Goal: Task Accomplishment & Management: Manage account settings

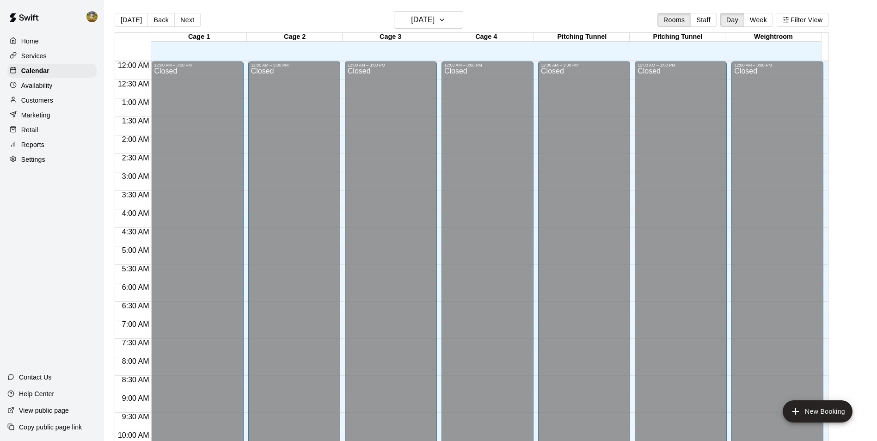
scroll to position [470, 0]
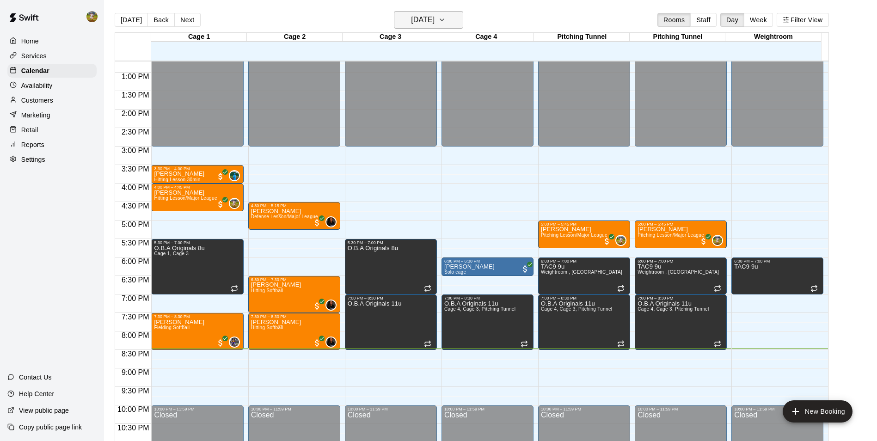
click at [446, 18] on icon "button" at bounding box center [441, 19] width 7 height 11
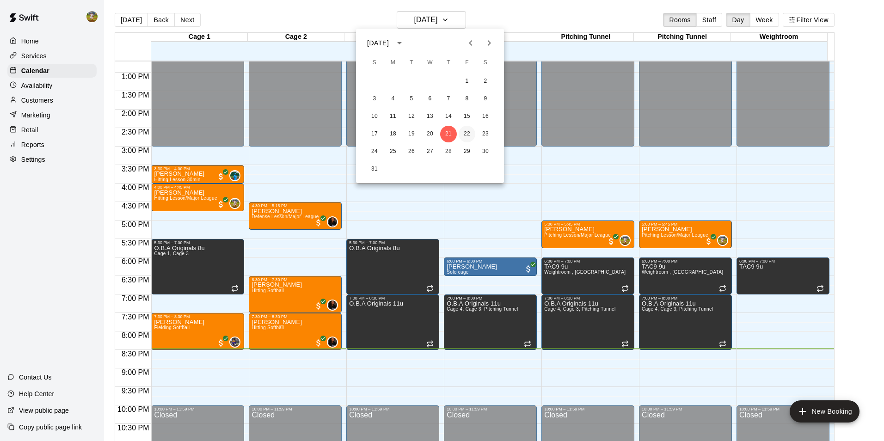
click at [464, 132] on button "22" at bounding box center [466, 134] width 17 height 17
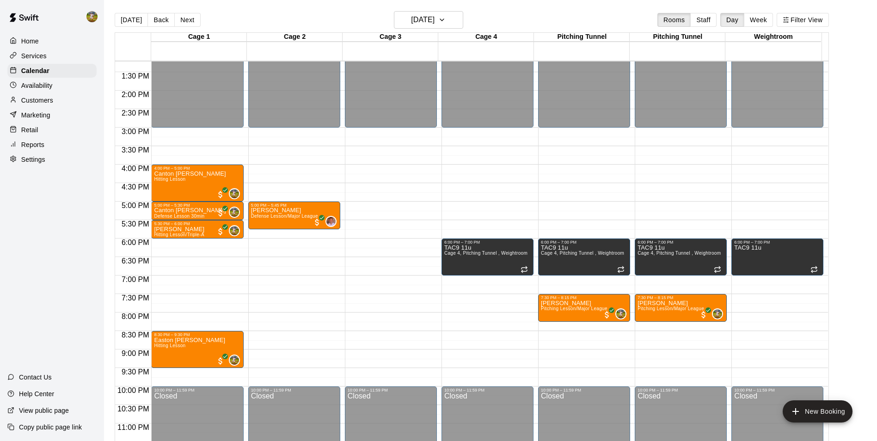
scroll to position [498, 0]
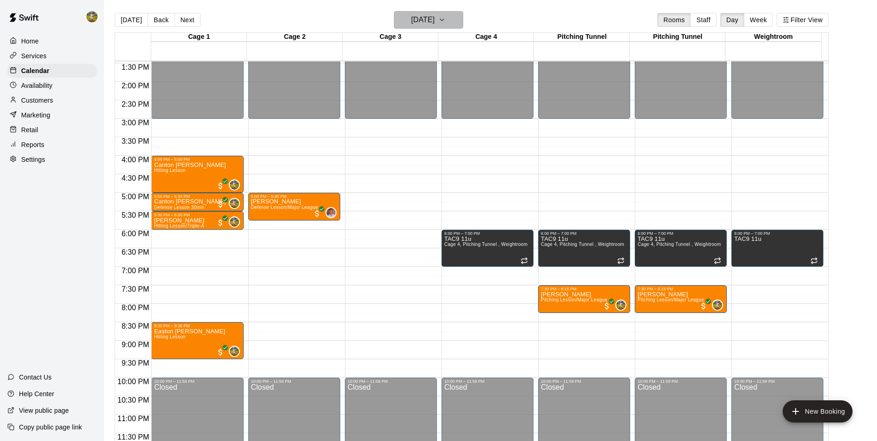
click at [448, 27] on button "[DATE]" at bounding box center [428, 20] width 69 height 18
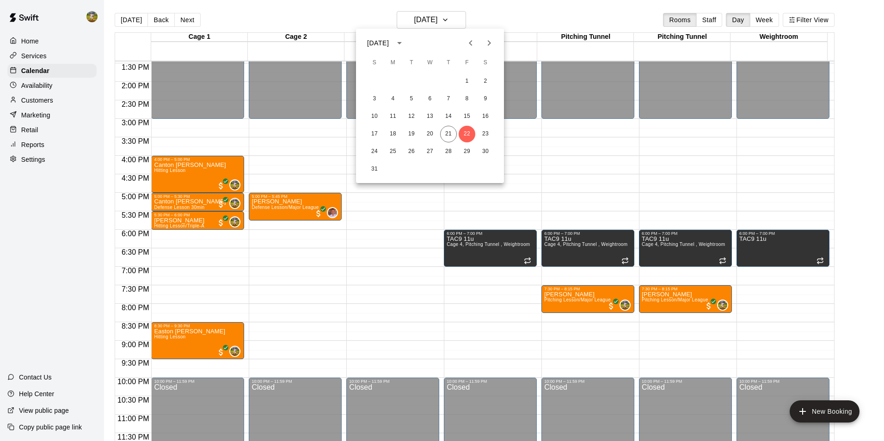
click at [521, 17] on div at bounding box center [442, 220] width 884 height 441
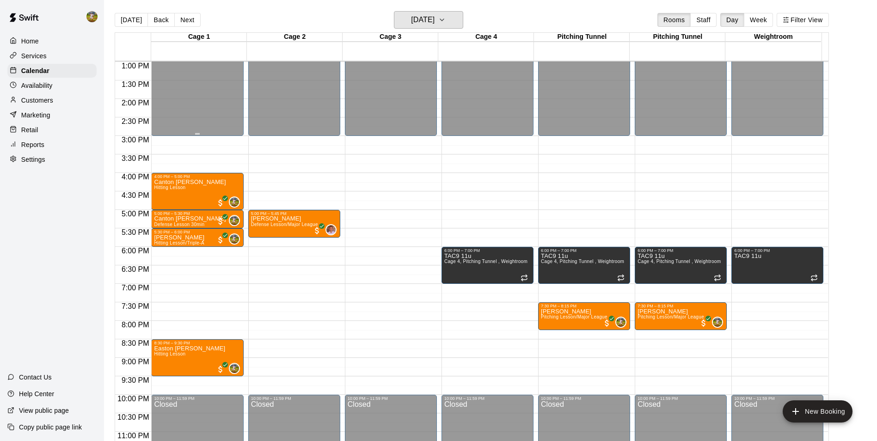
scroll to position [452, 0]
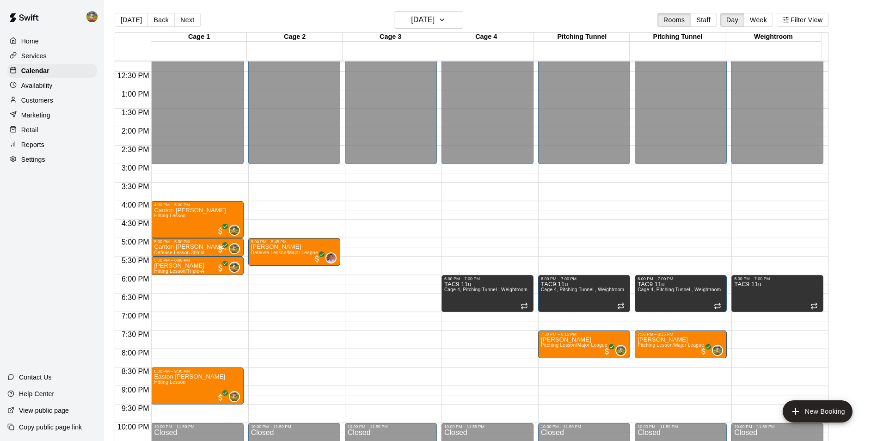
click at [134, 21] on button "[DATE]" at bounding box center [131, 20] width 33 height 14
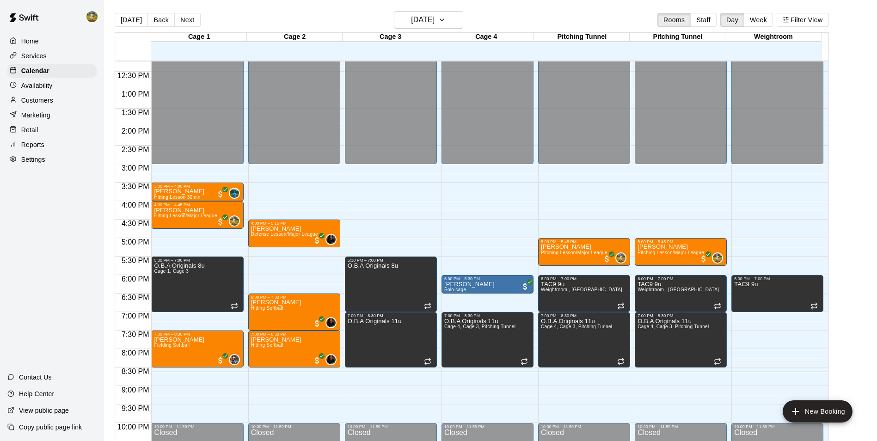
click at [37, 40] on p "Home" at bounding box center [30, 41] width 18 height 9
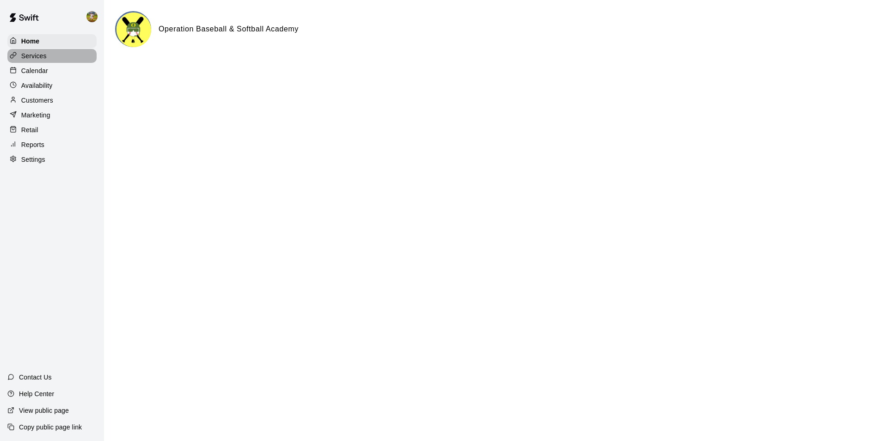
click at [48, 57] on div "Services" at bounding box center [51, 56] width 89 height 14
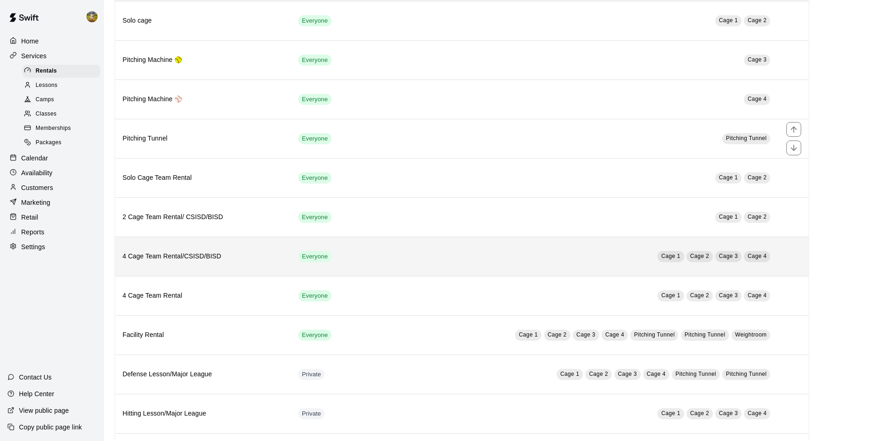
scroll to position [139, 0]
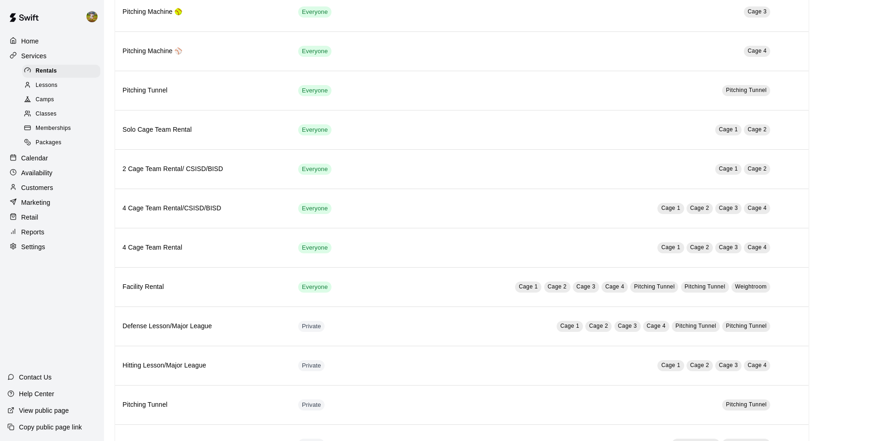
click at [65, 92] on div "Lessons" at bounding box center [61, 85] width 78 height 13
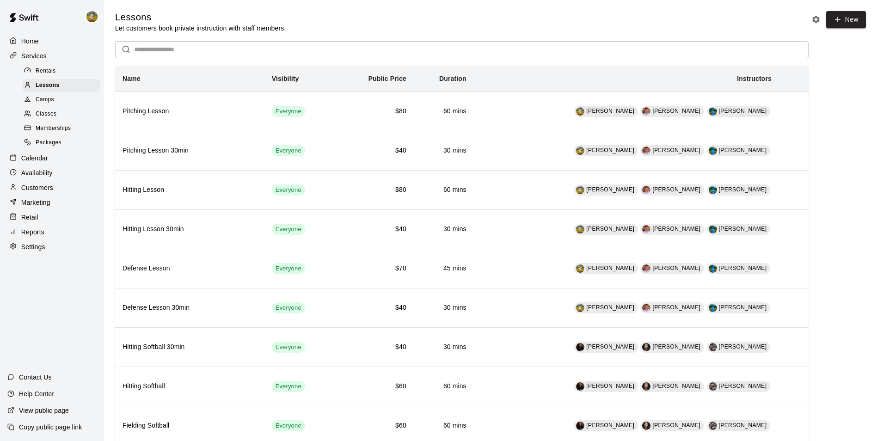
click at [60, 163] on div "Calendar" at bounding box center [51, 158] width 89 height 14
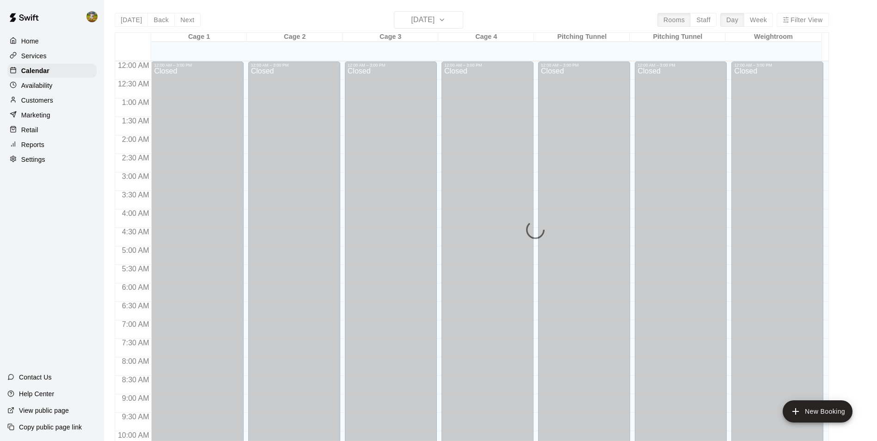
scroll to position [470, 0]
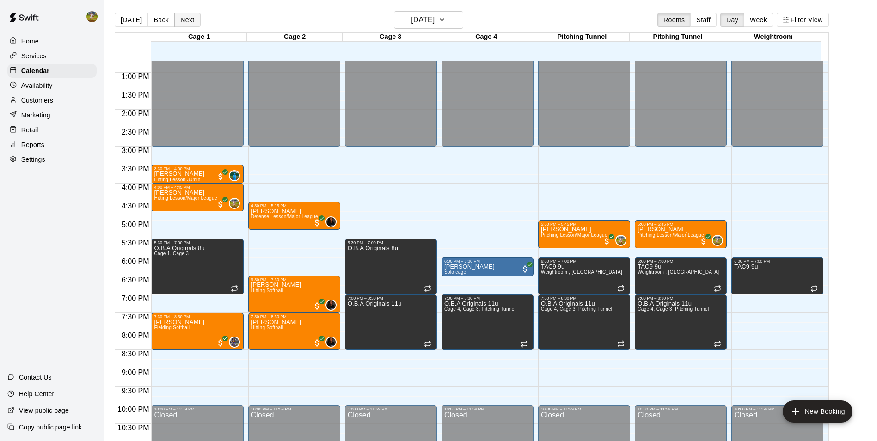
click at [177, 18] on button "Next" at bounding box center [187, 20] width 26 height 14
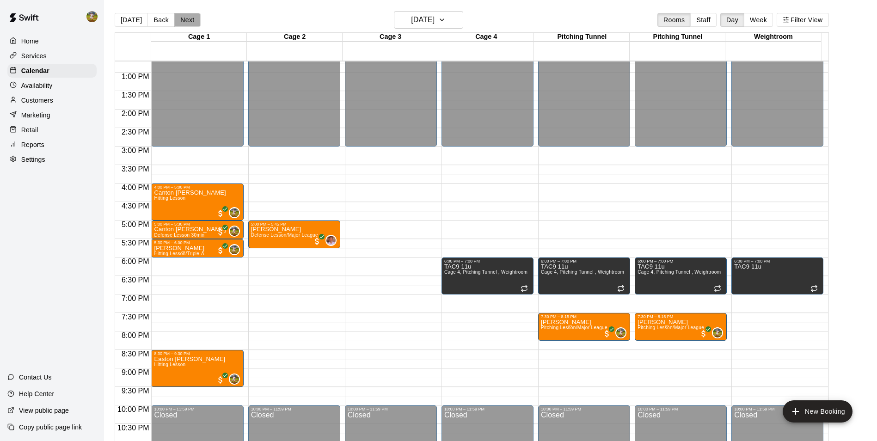
click at [185, 19] on button "Next" at bounding box center [187, 20] width 26 height 14
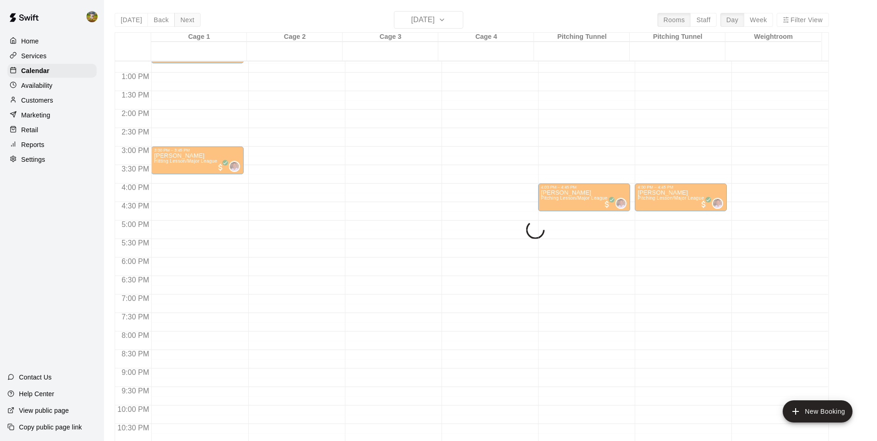
click at [185, 19] on div "[DATE] Back [DATE][DATE] Rooms Staff Day Week Filter View Cage 1 23 Sat Cage 2 …" at bounding box center [472, 231] width 714 height 441
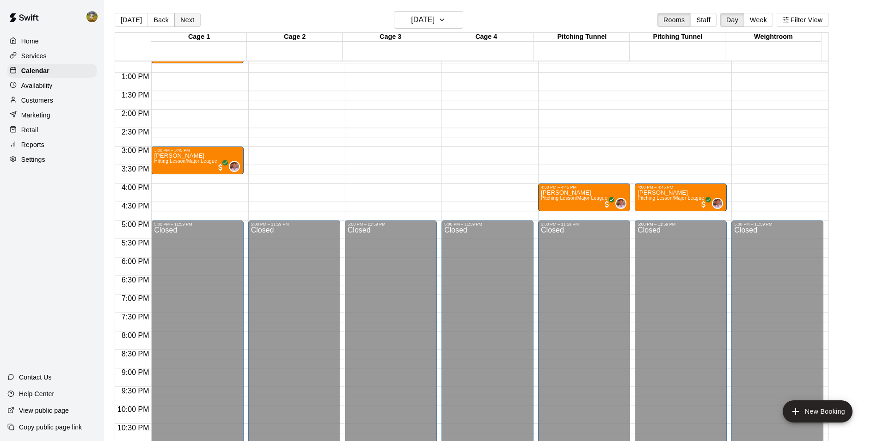
click at [185, 19] on button "Next" at bounding box center [187, 20] width 26 height 14
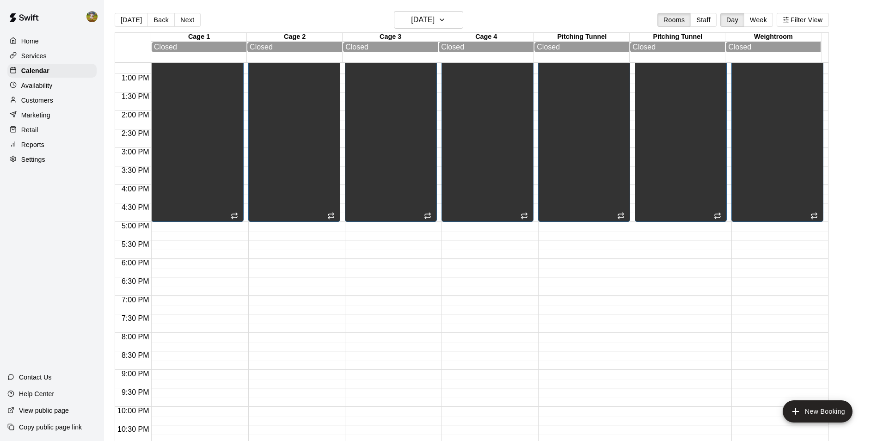
click at [185, 18] on button "Next" at bounding box center [187, 20] width 26 height 14
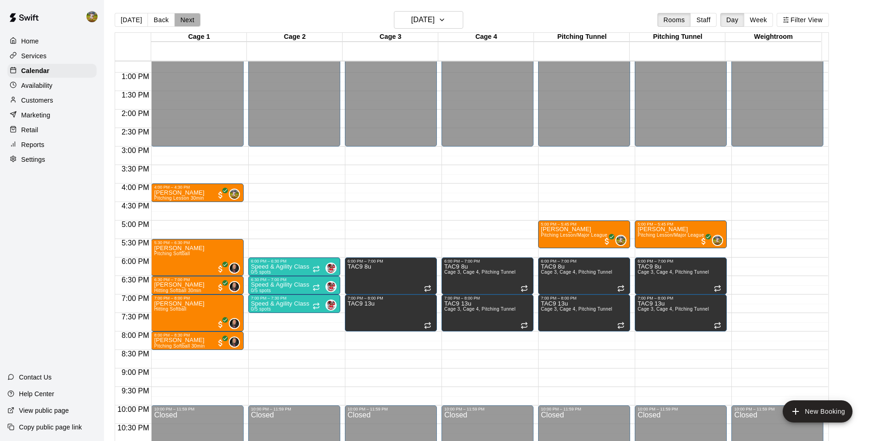
click at [185, 18] on button "Next" at bounding box center [187, 20] width 26 height 14
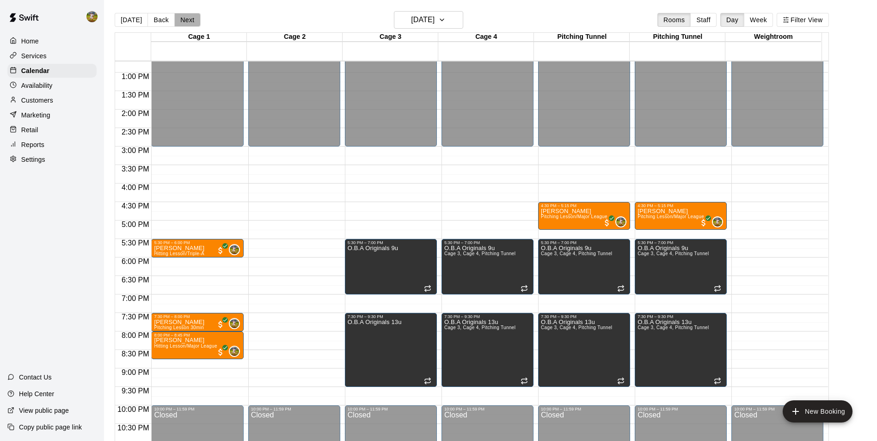
click at [185, 18] on button "Next" at bounding box center [187, 20] width 26 height 14
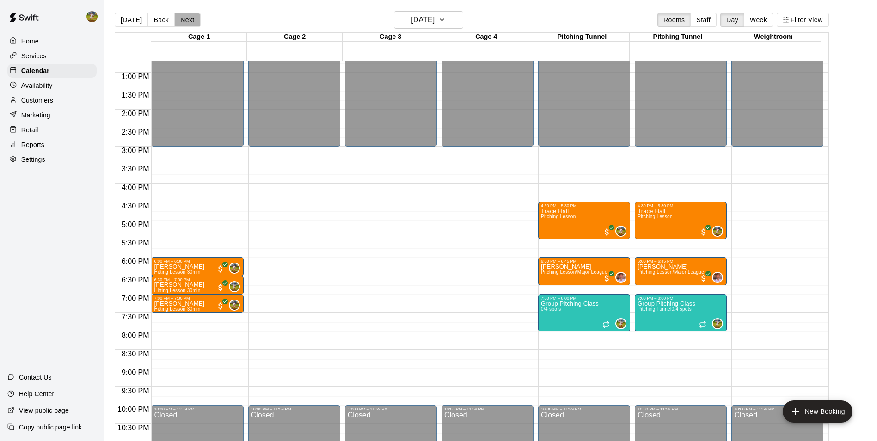
click at [185, 18] on button "Next" at bounding box center [187, 20] width 26 height 14
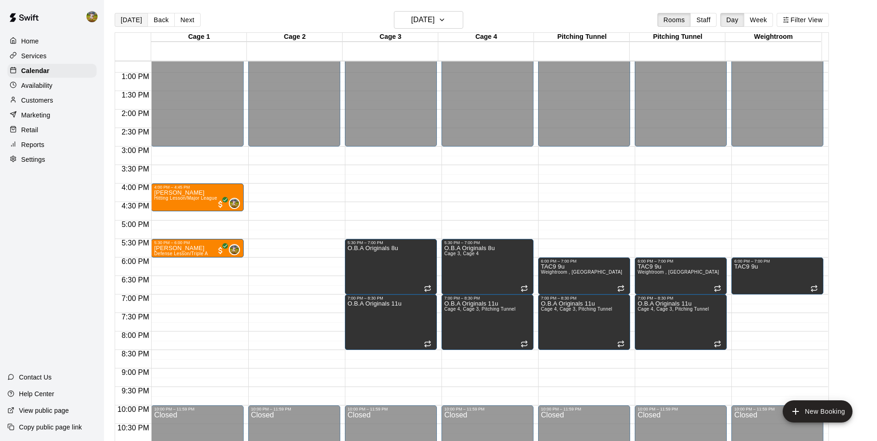
click at [131, 22] on button "[DATE]" at bounding box center [131, 20] width 33 height 14
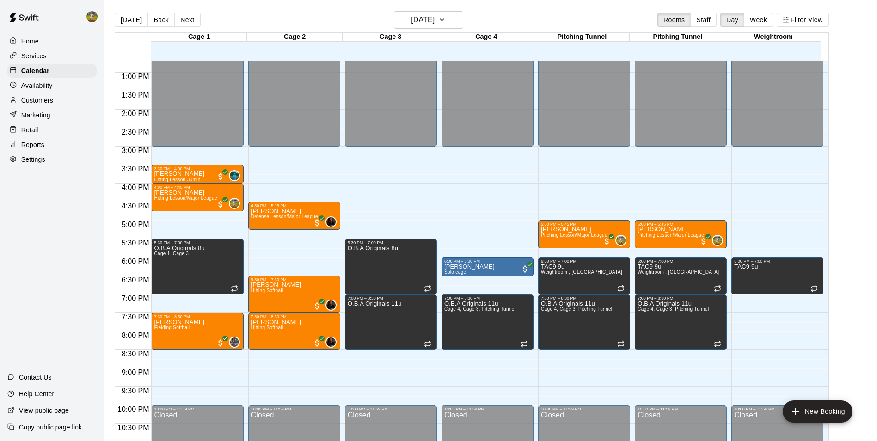
click at [66, 87] on div "Availability" at bounding box center [51, 86] width 89 height 14
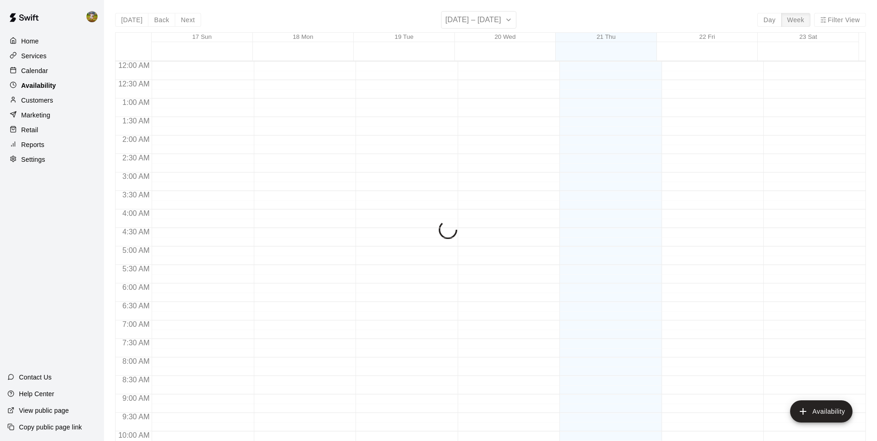
scroll to position [498, 0]
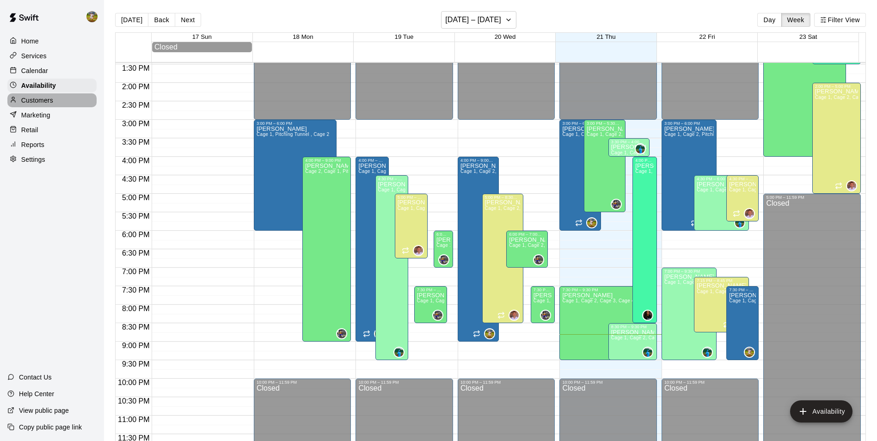
click at [62, 100] on div "Customers" at bounding box center [51, 100] width 89 height 14
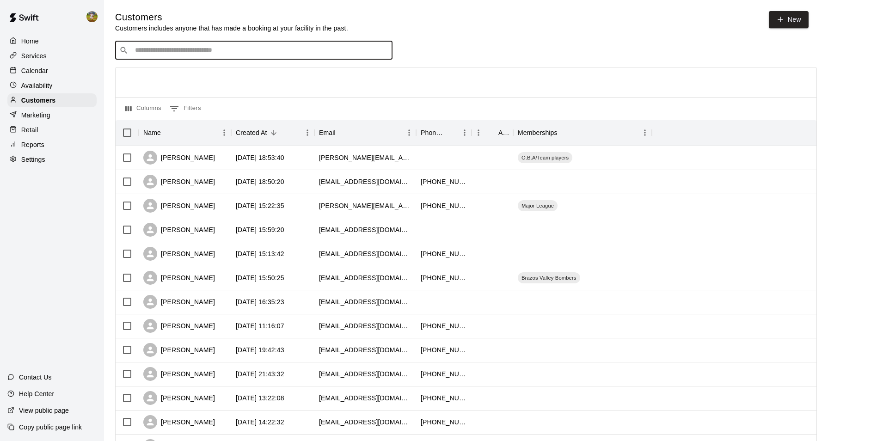
click at [209, 52] on input "Search customers by name or email" at bounding box center [260, 50] width 256 height 9
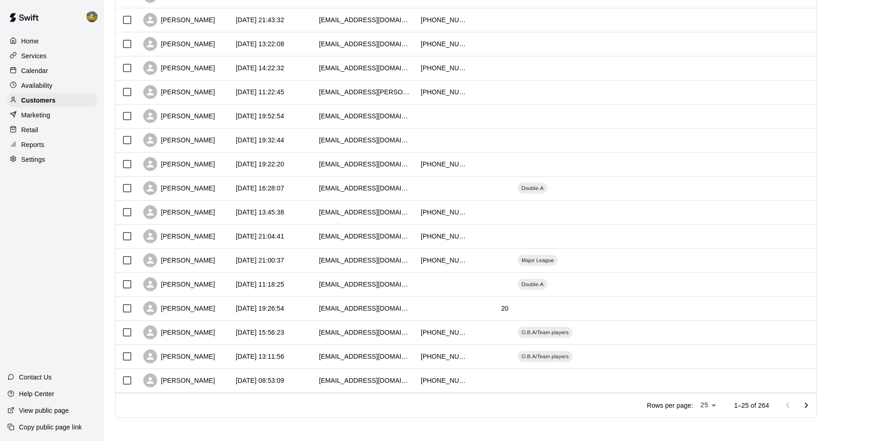
scroll to position [358, 0]
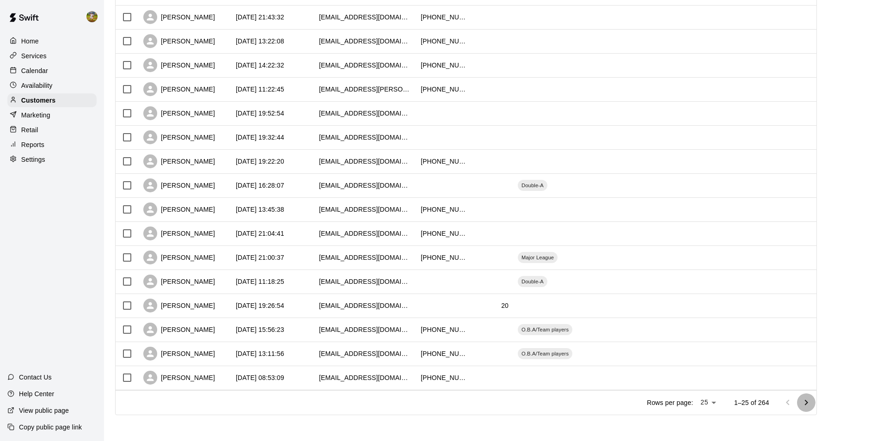
click at [812, 403] on icon "Go to next page" at bounding box center [805, 402] width 11 height 11
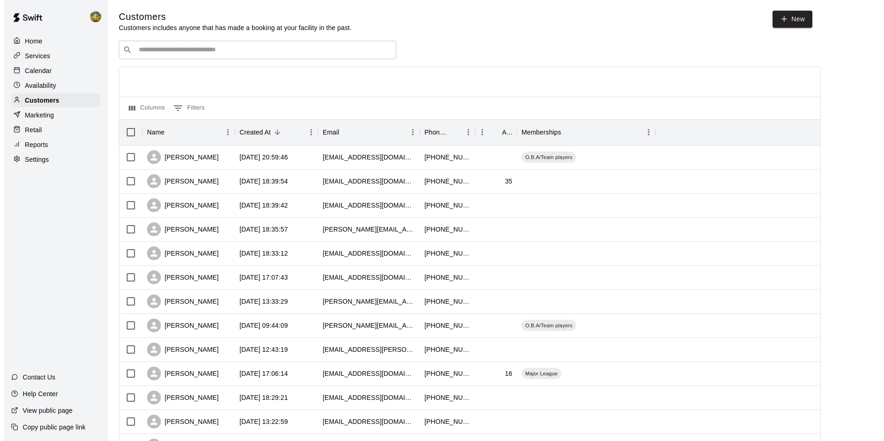
scroll to position [0, 0]
click at [298, 325] on div "[DATE] 09:44:09" at bounding box center [272, 326] width 83 height 24
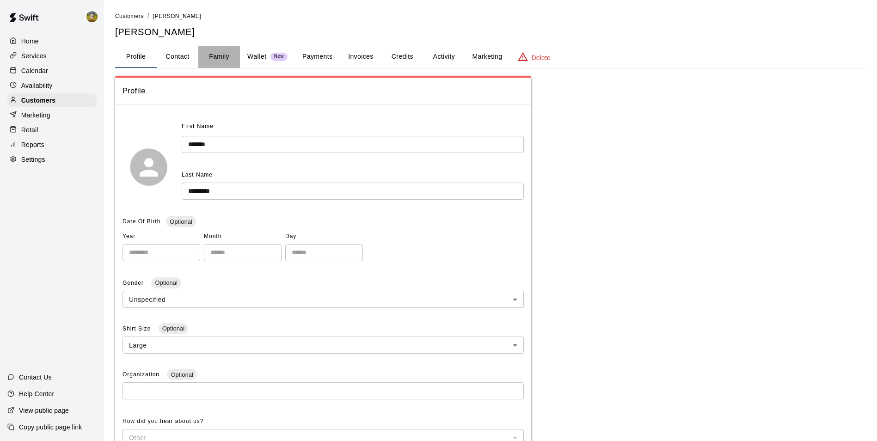
click at [216, 53] on button "Family" at bounding box center [219, 57] width 42 height 22
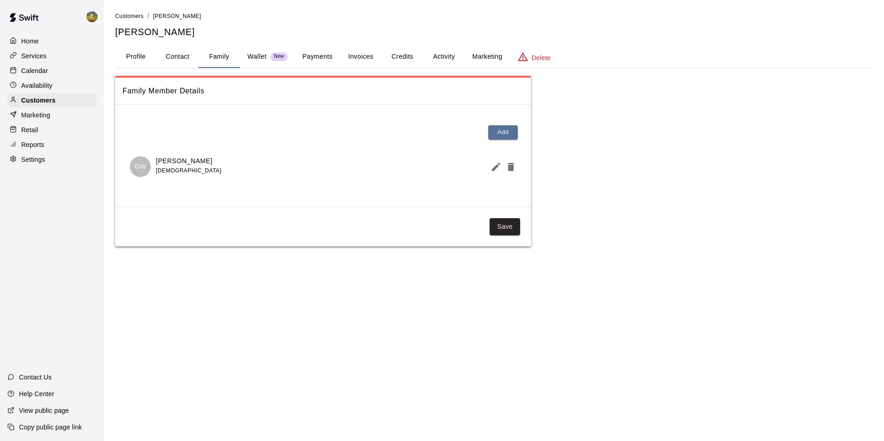
click at [439, 57] on button "Activity" at bounding box center [444, 57] width 42 height 22
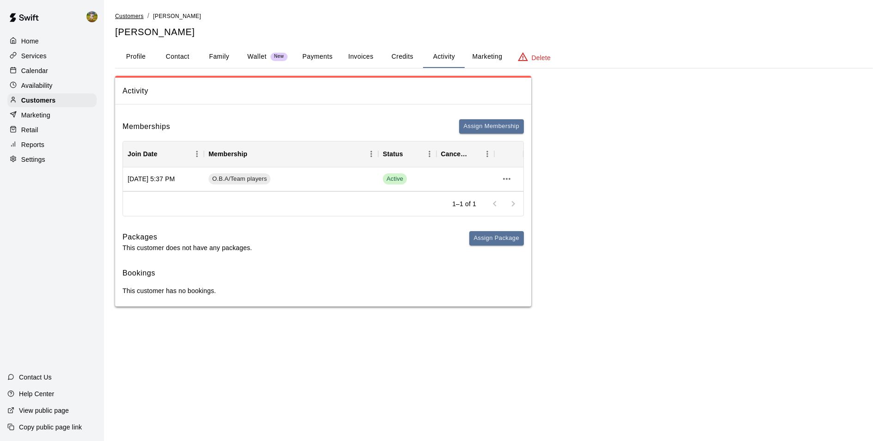
click at [140, 18] on span "Customers" at bounding box center [129, 16] width 29 height 6
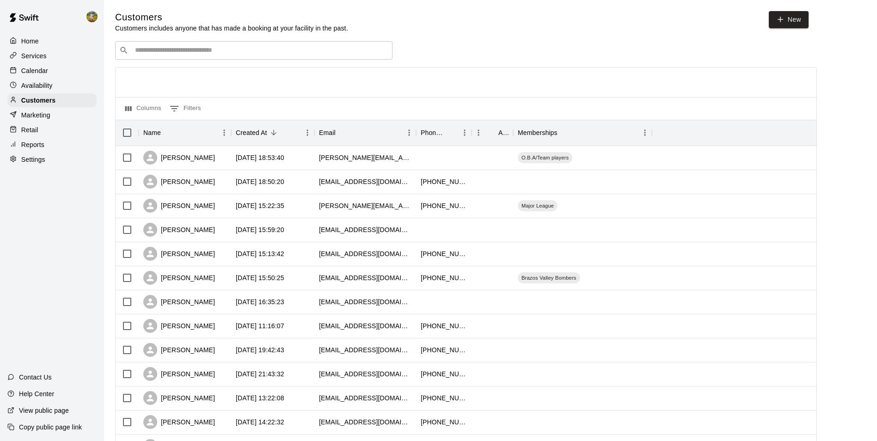
click at [162, 60] on div "​ ​" at bounding box center [253, 50] width 277 height 18
click at [165, 52] on input "Search customers by name or email" at bounding box center [260, 50] width 256 height 9
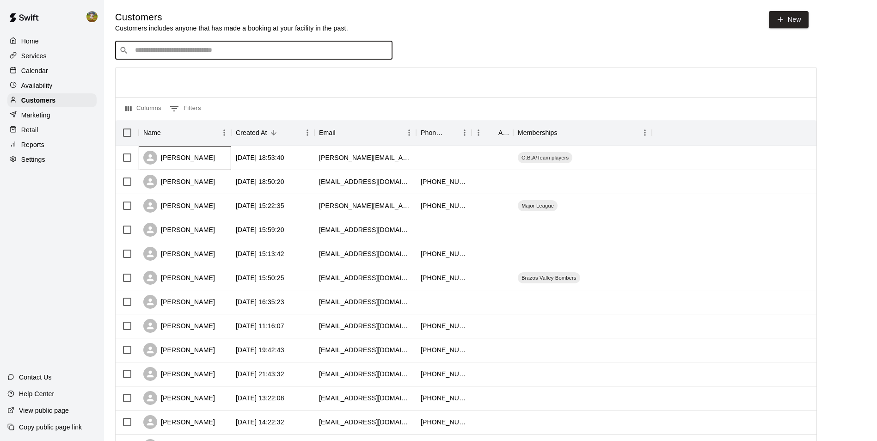
click at [211, 159] on div "[PERSON_NAME]" at bounding box center [185, 158] width 92 height 24
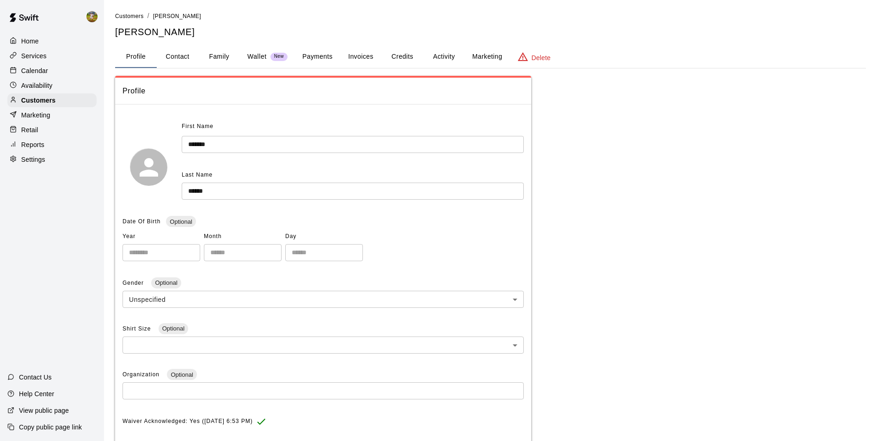
click at [434, 57] on button "Activity" at bounding box center [444, 57] width 42 height 22
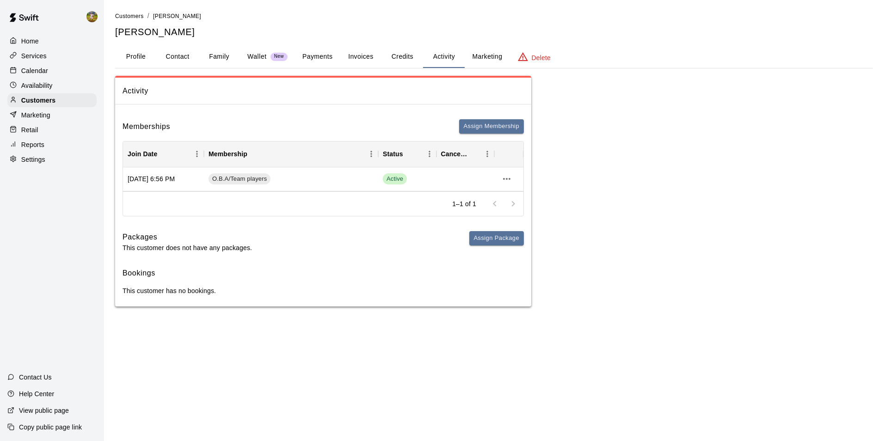
click at [329, 55] on button "Payments" at bounding box center [317, 57] width 45 height 22
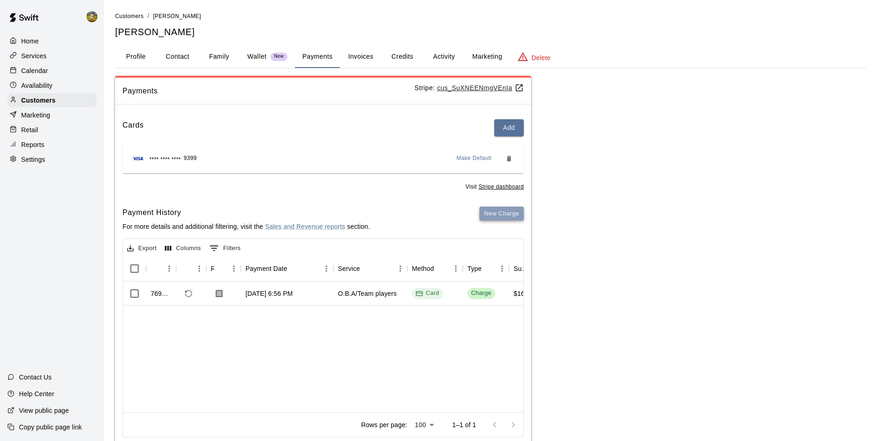
click at [517, 213] on button "New Charge" at bounding box center [501, 214] width 44 height 14
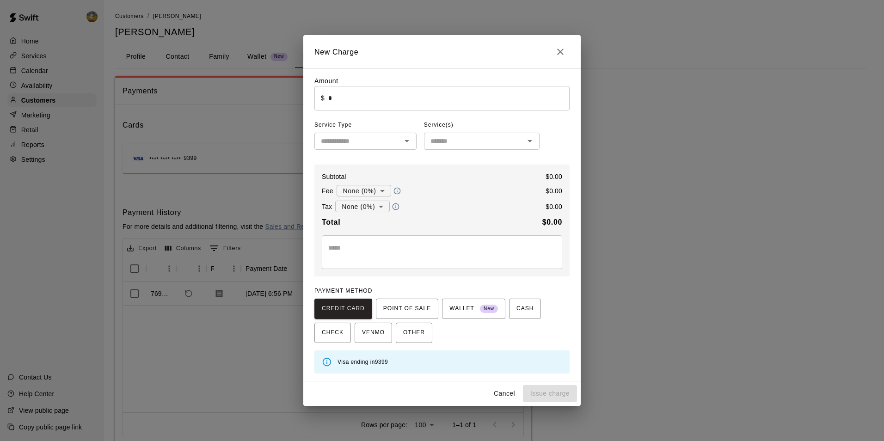
click at [394, 105] on input "*" at bounding box center [448, 98] width 241 height 24
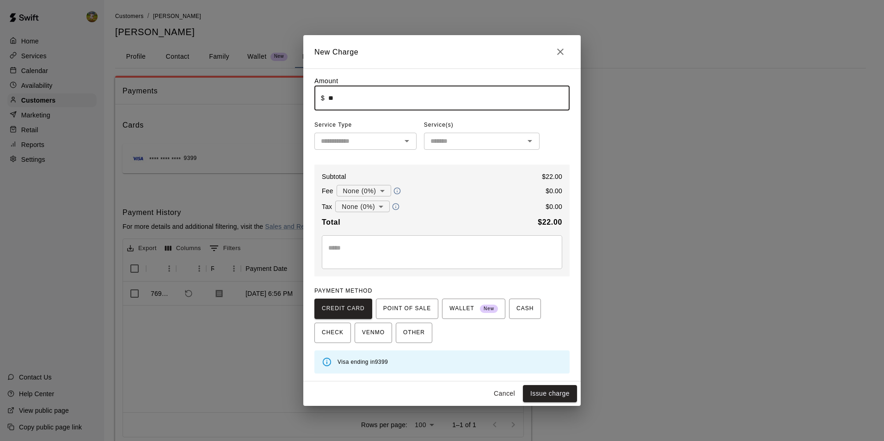
type input "*****"
click at [372, 192] on body "Home Services Calendar Availability Customers Marketing Retail Reports Settings…" at bounding box center [442, 233] width 884 height 467
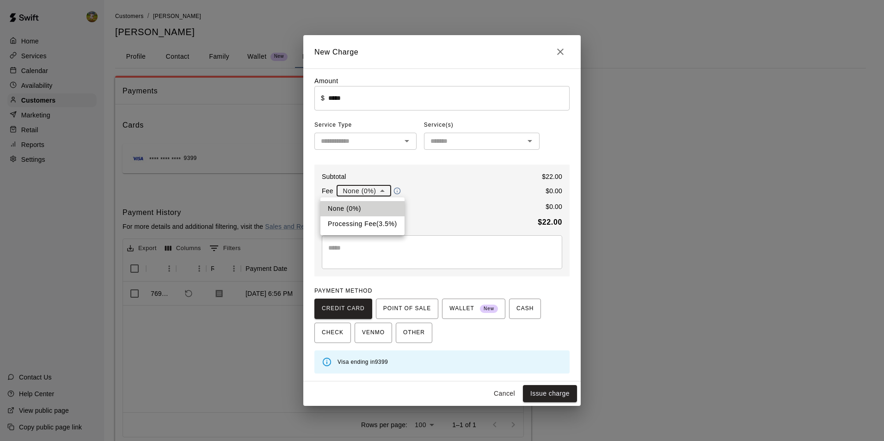
click at [372, 228] on li "Processing Fee ( 3.5 % )" at bounding box center [362, 223] width 84 height 15
type input "**********"
click at [372, 209] on body "**********" at bounding box center [442, 233] width 884 height 467
click at [372, 239] on li "Sales Tax ( 8.25 %)" at bounding box center [361, 239] width 69 height 15
type input "**********"
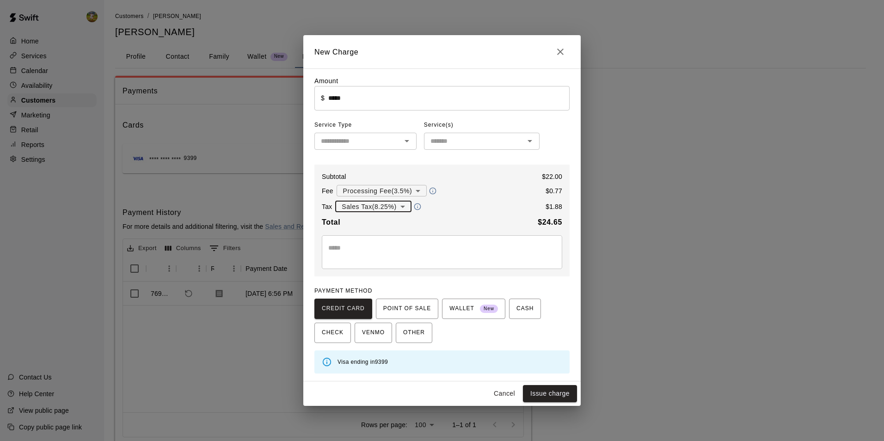
click at [561, 52] on icon "Close" at bounding box center [560, 52] width 6 height 6
type input "*"
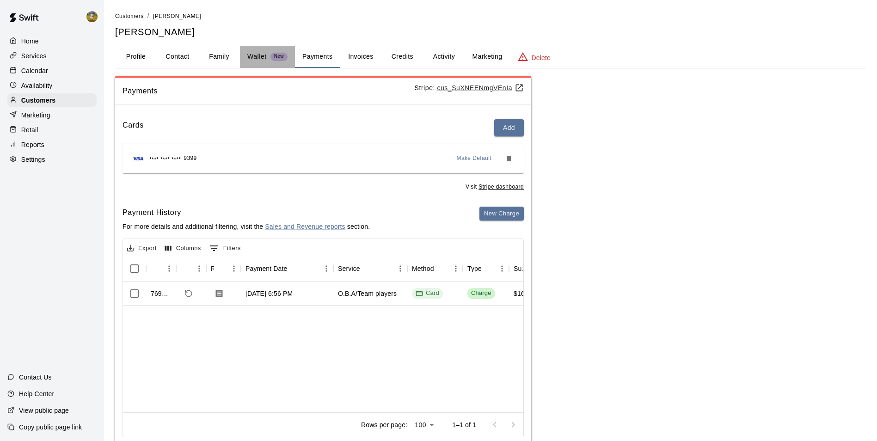
click at [270, 55] on span "New" at bounding box center [278, 57] width 17 height 6
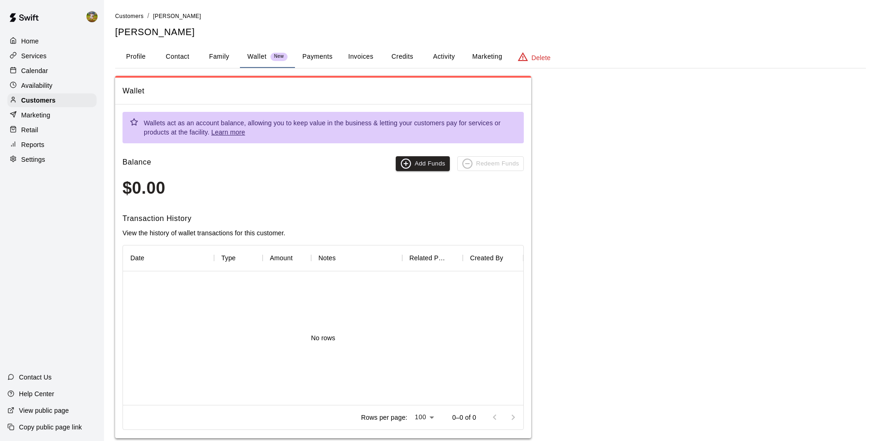
click at [56, 116] on div "Marketing" at bounding box center [51, 115] width 89 height 14
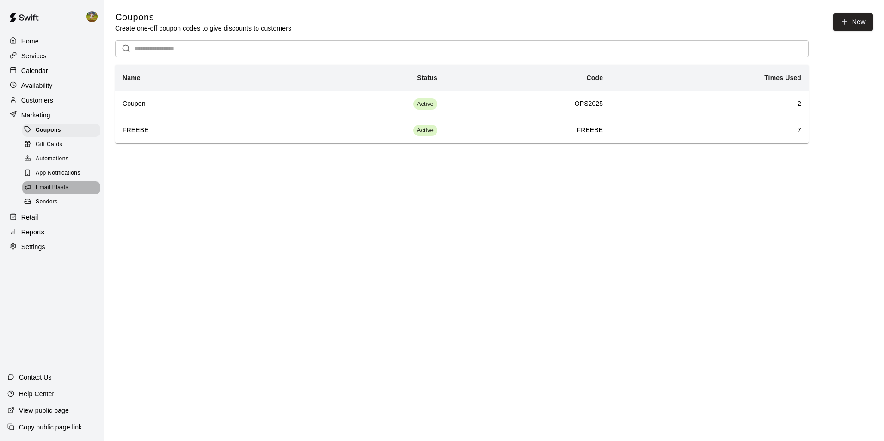
click at [66, 189] on span "Email Blasts" at bounding box center [52, 187] width 33 height 9
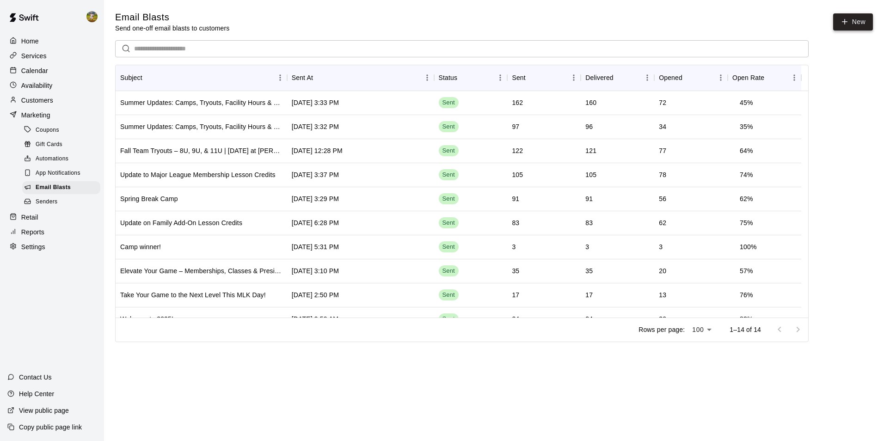
click at [852, 20] on link "New" at bounding box center [853, 21] width 40 height 17
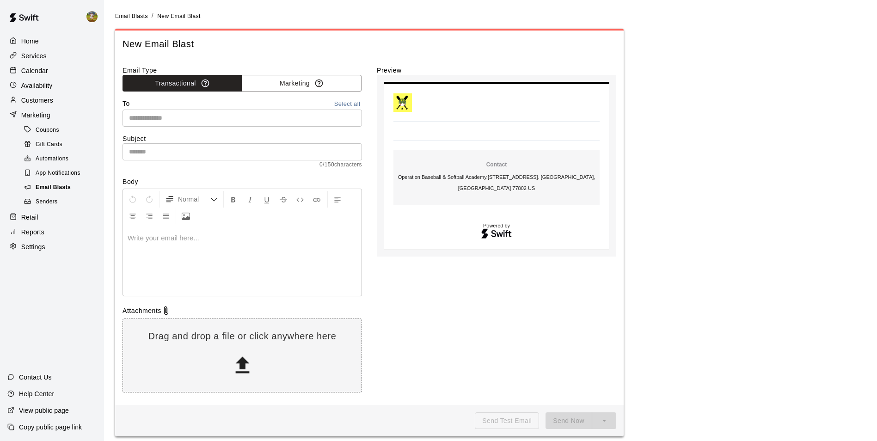
click at [63, 192] on span "Email Blasts" at bounding box center [53, 187] width 35 height 9
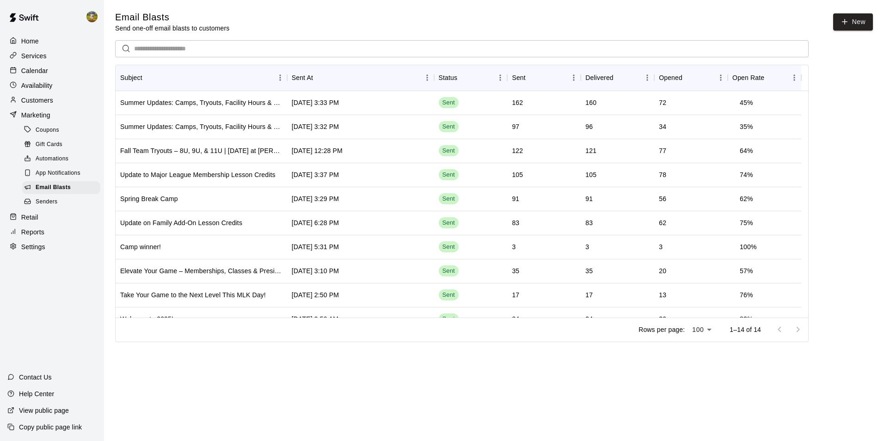
click at [61, 236] on div "Reports" at bounding box center [51, 232] width 89 height 14
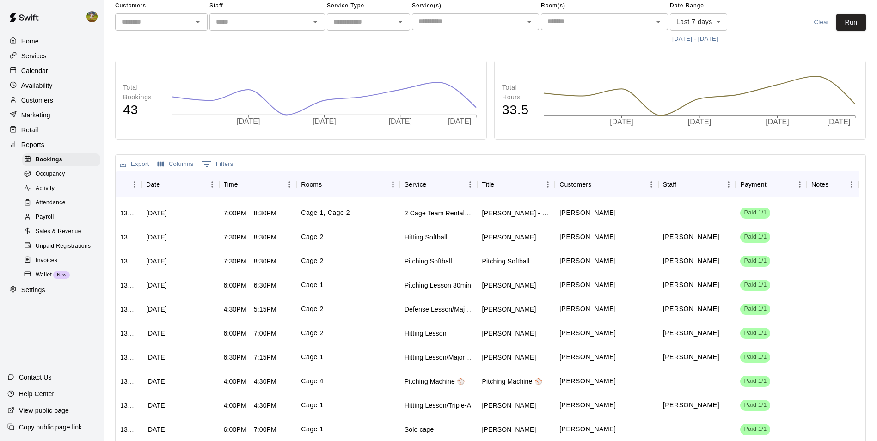
scroll to position [82, 0]
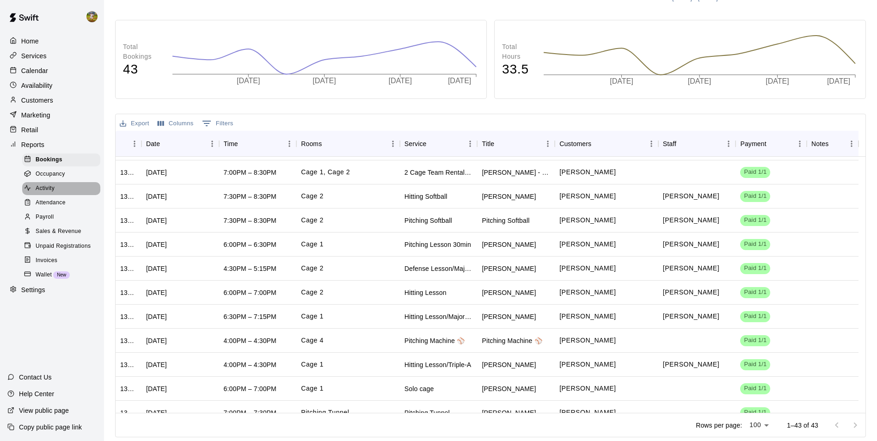
click at [62, 192] on div "Activity" at bounding box center [61, 188] width 78 height 13
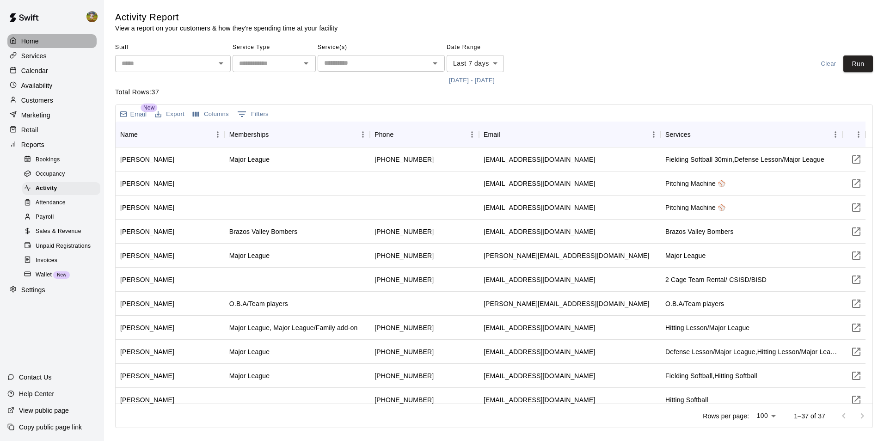
click at [55, 46] on div "Home" at bounding box center [51, 41] width 89 height 14
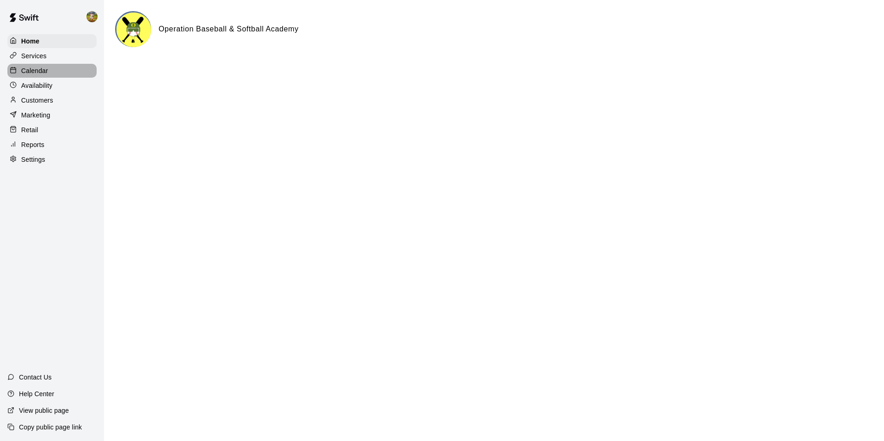
click at [58, 73] on div "Calendar" at bounding box center [51, 71] width 89 height 14
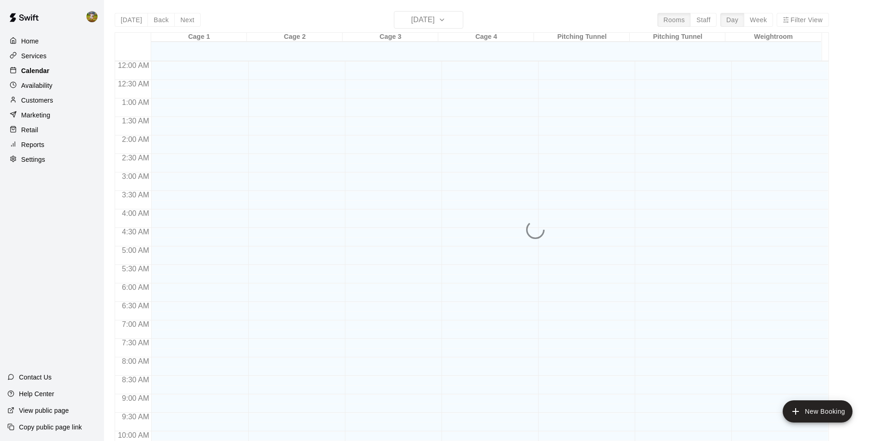
scroll to position [470, 0]
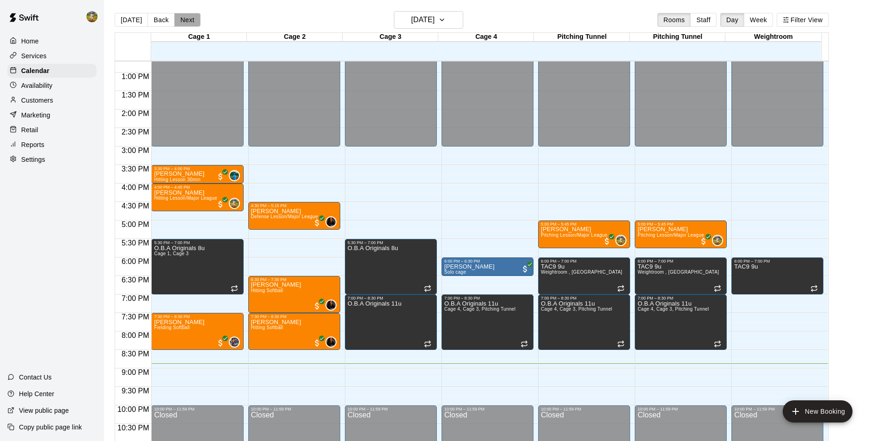
click at [178, 15] on button "Next" at bounding box center [187, 20] width 26 height 14
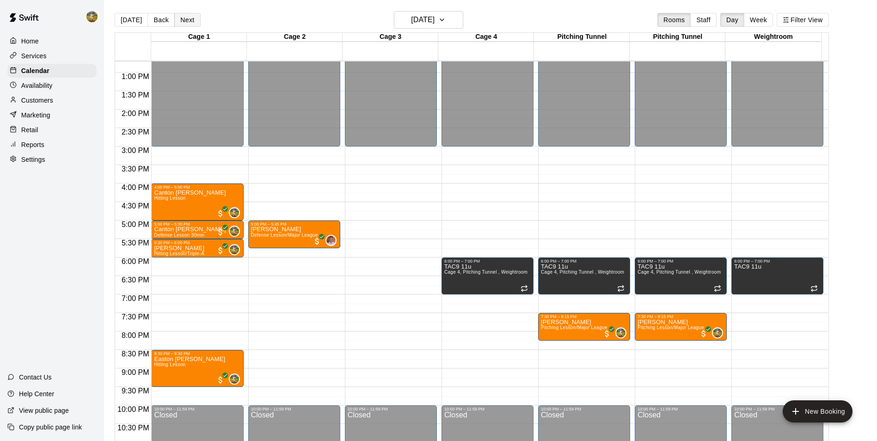
click at [185, 16] on button "Next" at bounding box center [187, 20] width 26 height 14
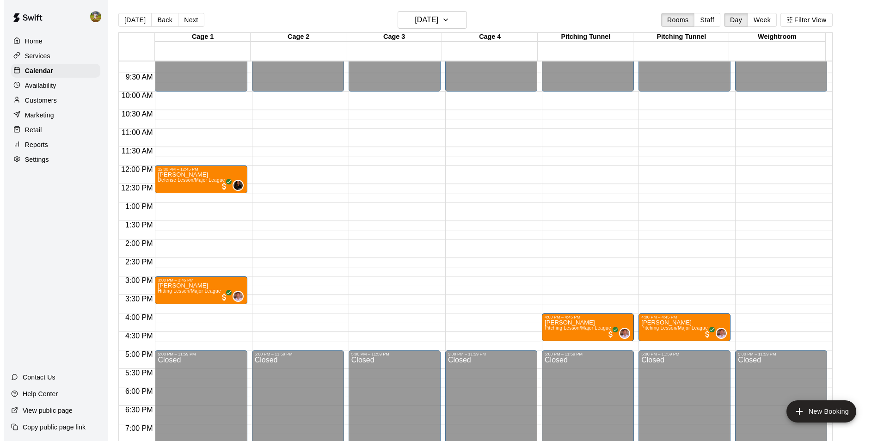
scroll to position [331, 0]
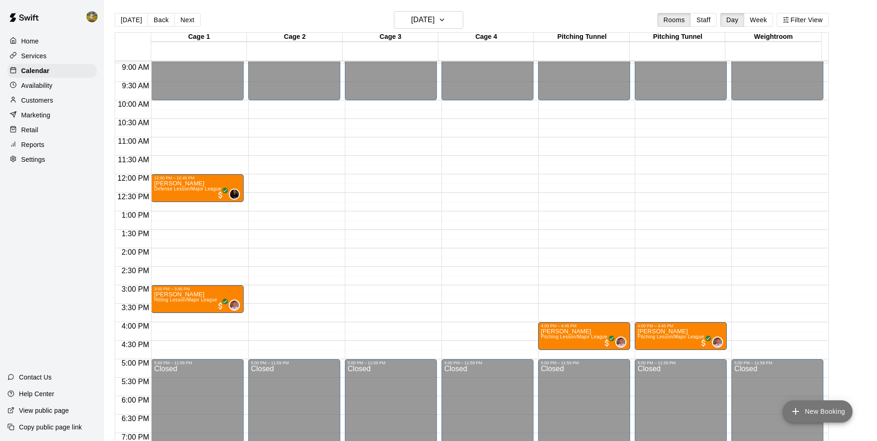
click at [822, 410] on button "New Booking" at bounding box center [817, 411] width 70 height 22
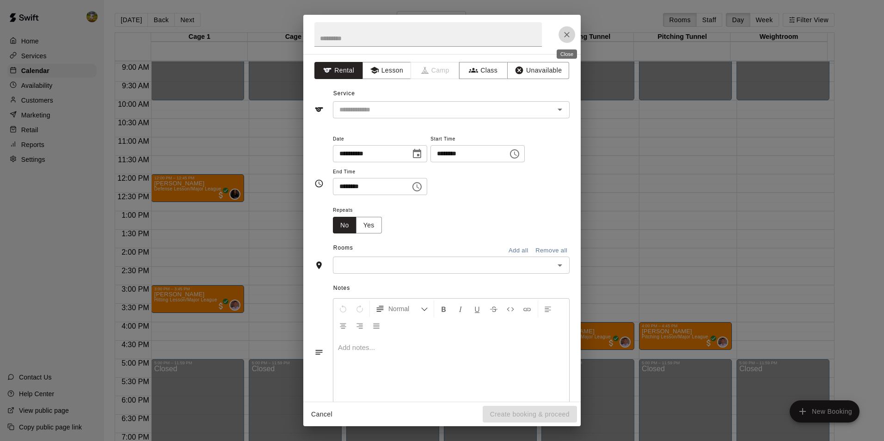
click at [563, 33] on icon "Close" at bounding box center [566, 34] width 9 height 9
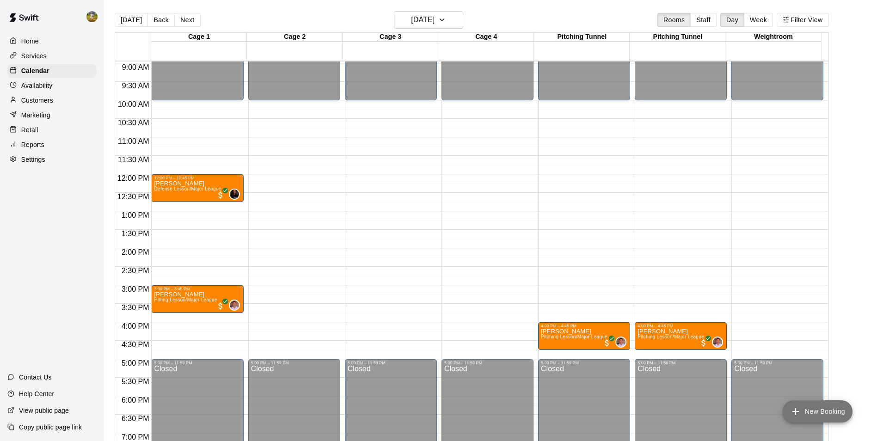
click at [817, 415] on button "New Booking" at bounding box center [817, 411] width 70 height 22
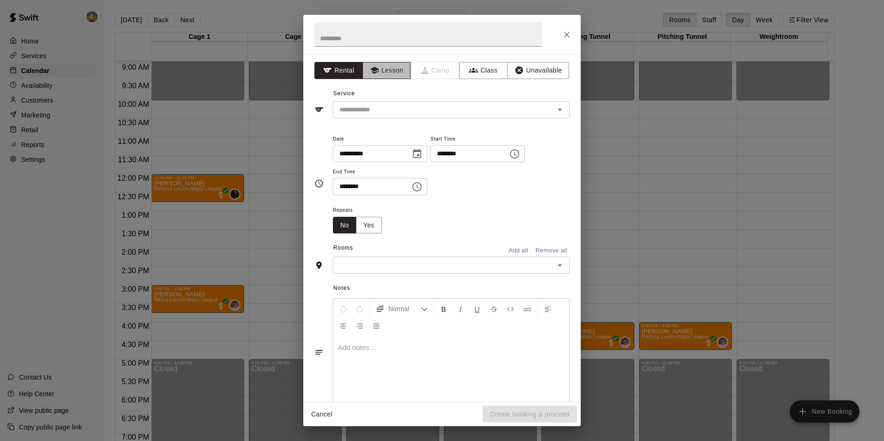
click at [384, 67] on button "Lesson" at bounding box center [386, 70] width 49 height 17
click at [405, 113] on input "text" at bounding box center [438, 110] width 204 height 12
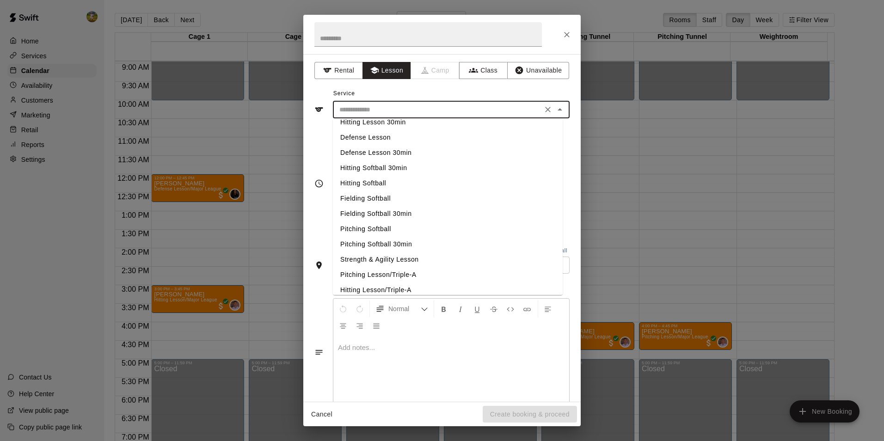
scroll to position [121, 0]
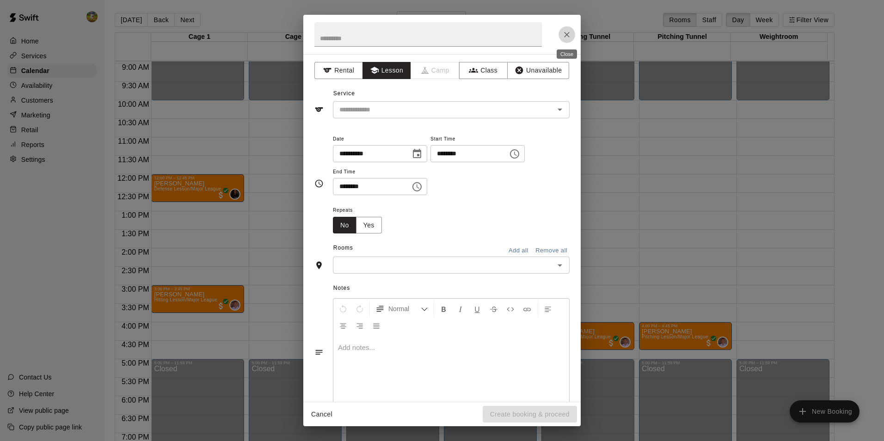
click at [559, 35] on button "Close" at bounding box center [566, 34] width 17 height 17
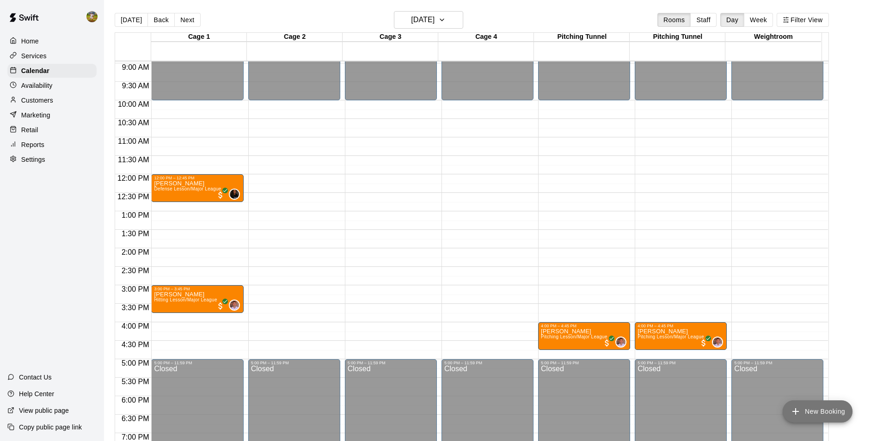
click at [811, 412] on button "New Booking" at bounding box center [817, 411] width 70 height 22
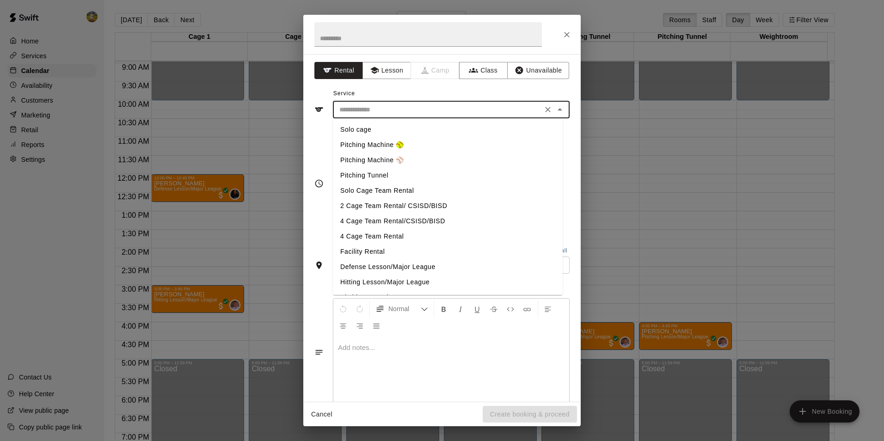
click at [419, 113] on input "text" at bounding box center [438, 110] width 204 height 12
click at [401, 161] on li "Pitching Machine ⚾️" at bounding box center [448, 160] width 230 height 15
type input "**********"
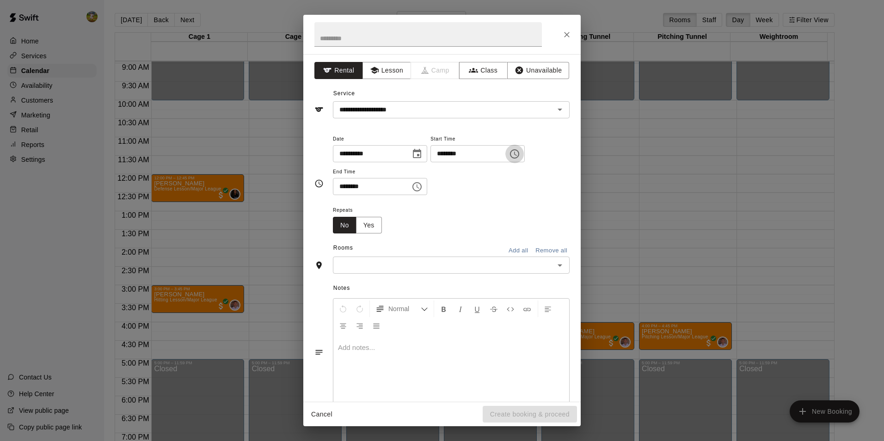
click at [520, 149] on icon "Choose time, selected time is 8:00 PM" at bounding box center [514, 153] width 11 height 11
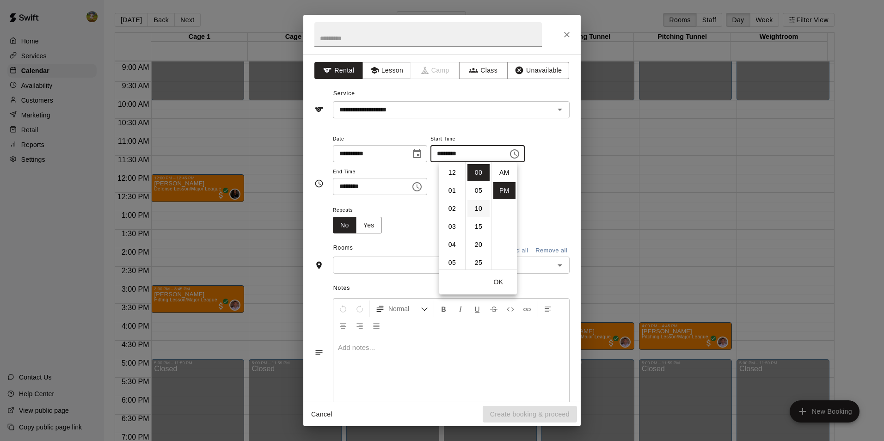
scroll to position [17, 0]
click at [453, 208] on li "10" at bounding box center [452, 208] width 22 height 17
click at [507, 172] on li "PM" at bounding box center [504, 173] width 22 height 17
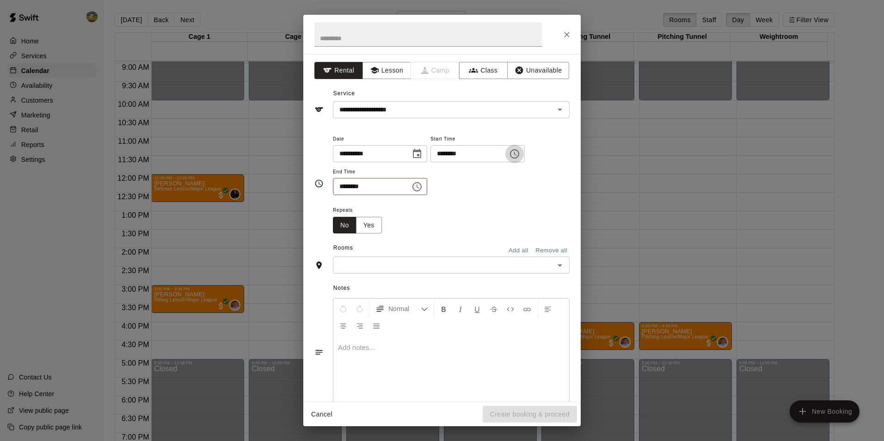
click at [520, 156] on icon "Choose time, selected time is 10:00 PM" at bounding box center [514, 153] width 11 height 11
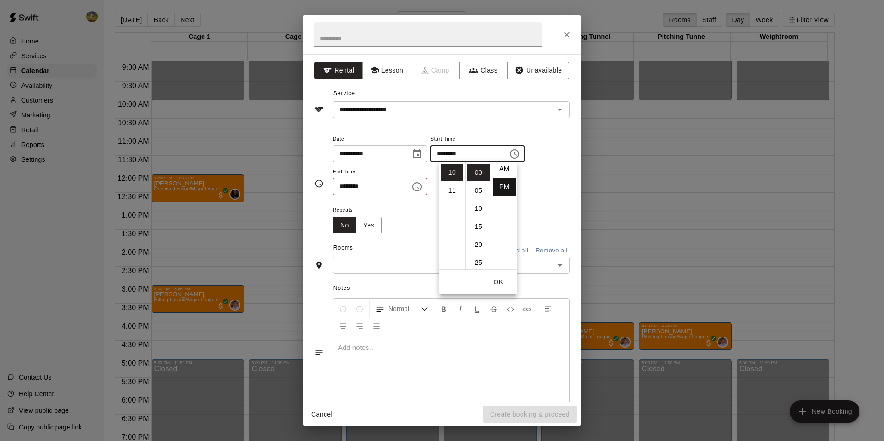
scroll to position [0, 0]
click at [506, 171] on li "AM" at bounding box center [504, 172] width 22 height 17
type input "********"
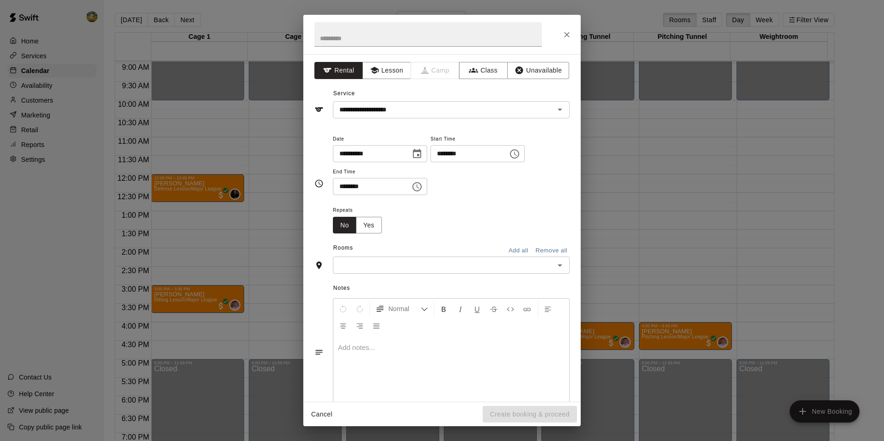
click at [536, 193] on div "**********" at bounding box center [451, 164] width 237 height 62
click at [422, 187] on icon "Choose time, selected time is 8:30 PM" at bounding box center [416, 186] width 11 height 11
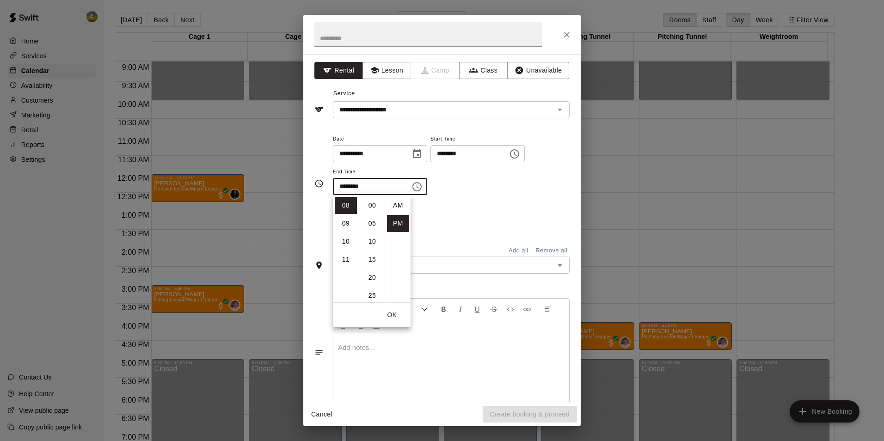
scroll to position [17, 0]
click at [346, 256] on li "11" at bounding box center [346, 259] width 22 height 17
click at [372, 204] on li "00" at bounding box center [372, 205] width 22 height 17
click at [455, 198] on div "**********" at bounding box center [451, 169] width 237 height 72
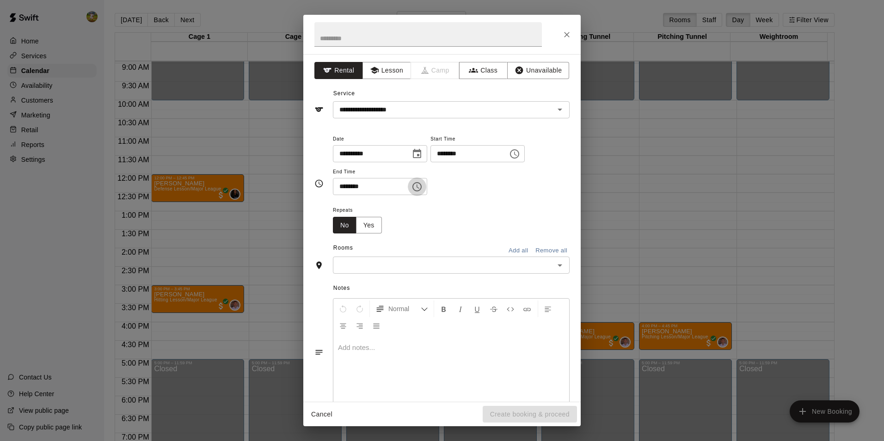
click at [421, 183] on icon "Choose time, selected time is 11:00 PM" at bounding box center [416, 186] width 9 height 9
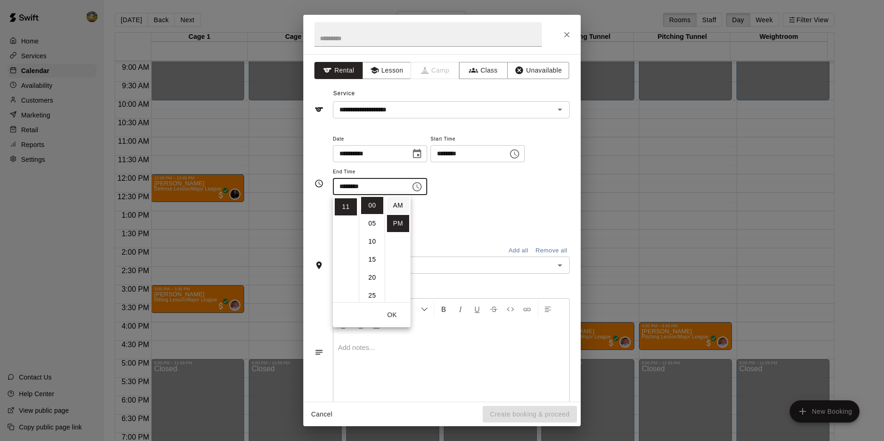
click at [398, 208] on li "AM" at bounding box center [398, 205] width 22 height 17
type input "********"
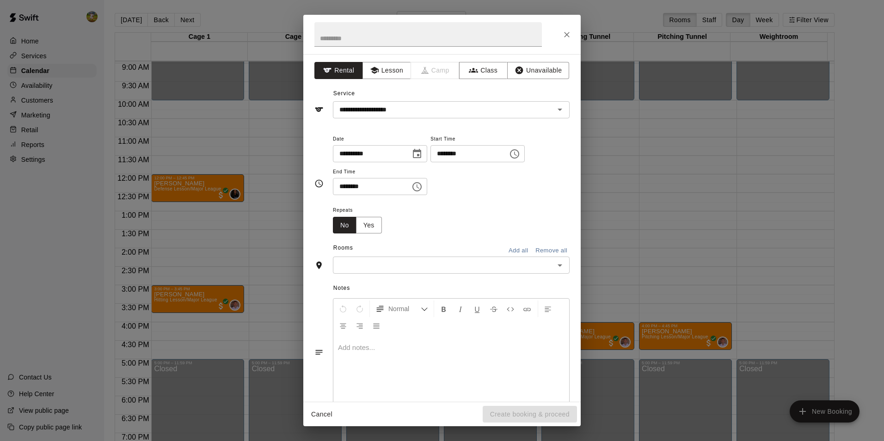
click at [507, 202] on div "**********" at bounding box center [451, 169] width 237 height 72
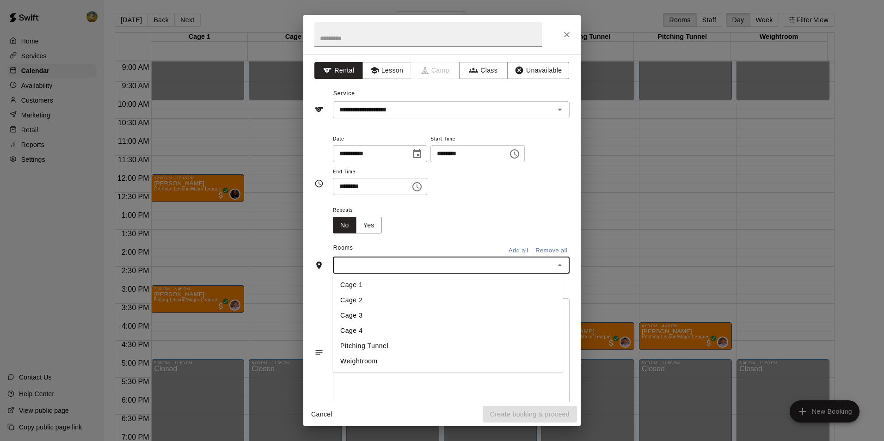
click at [466, 266] on input "text" at bounding box center [444, 265] width 216 height 12
click at [436, 327] on li "Cage 4" at bounding box center [448, 330] width 230 height 15
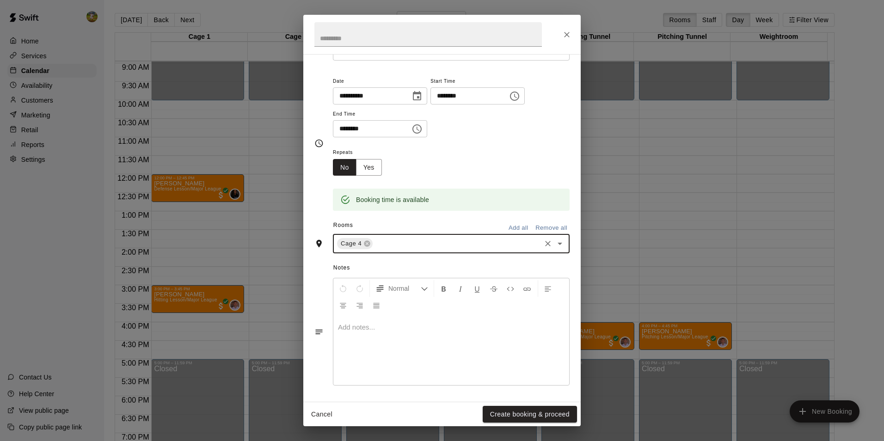
scroll to position [59, 0]
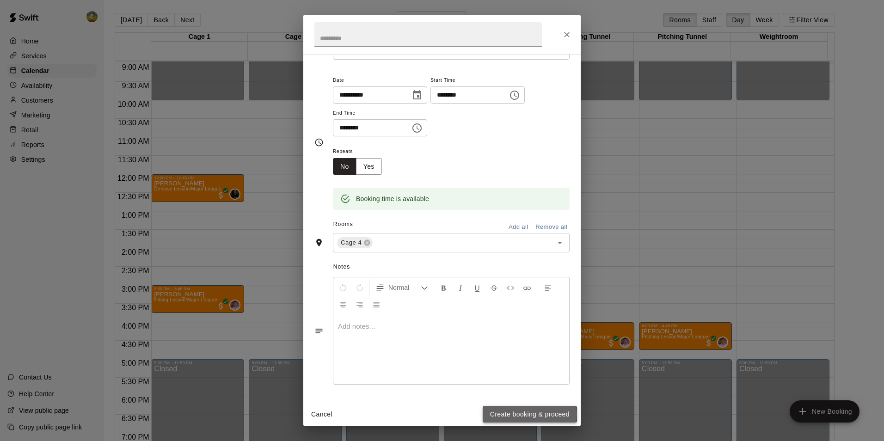
click at [514, 414] on button "Create booking & proceed" at bounding box center [529, 414] width 94 height 17
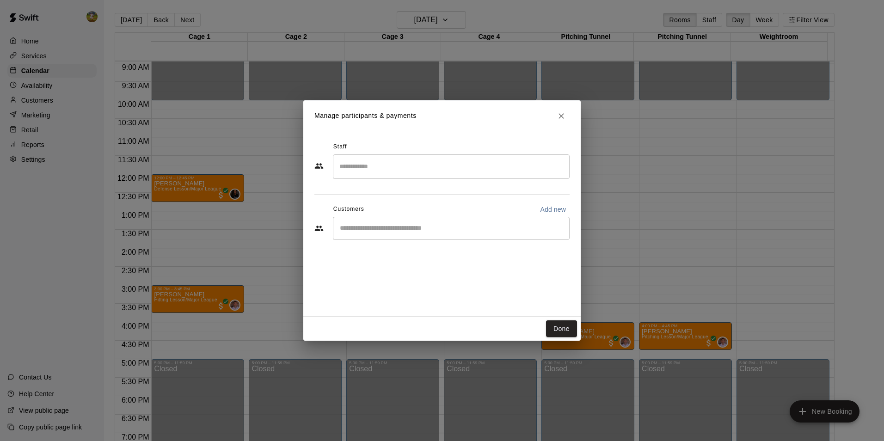
click at [369, 226] on input "Start typing to search customers..." at bounding box center [451, 228] width 228 height 9
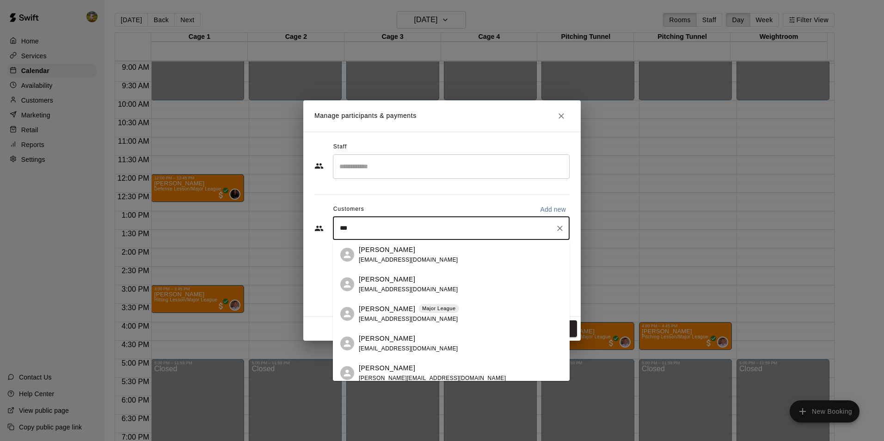
type input "****"
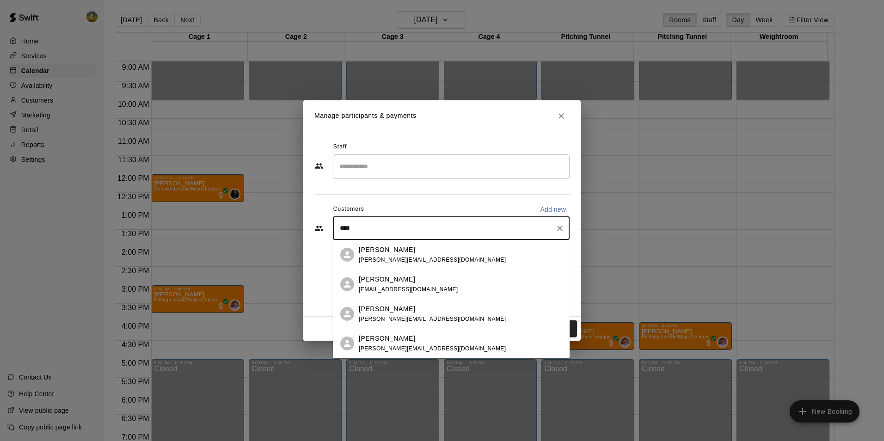
click at [445, 251] on div "Brian Lucas" at bounding box center [432, 250] width 147 height 10
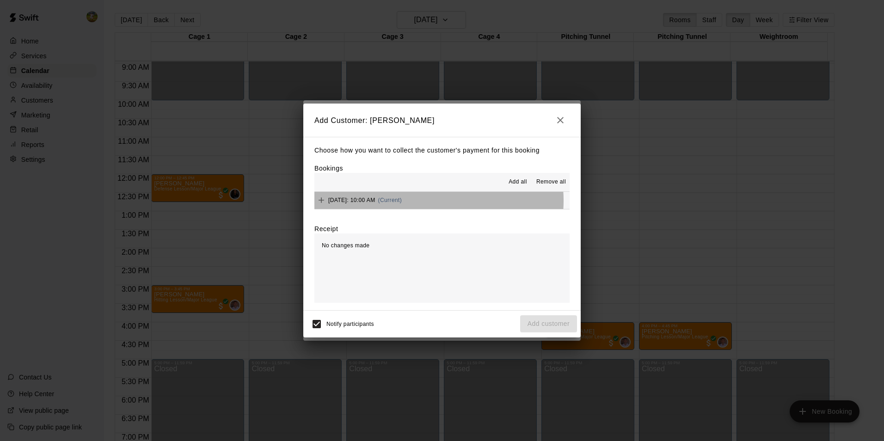
click at [402, 201] on span "(Current)" at bounding box center [390, 200] width 24 height 6
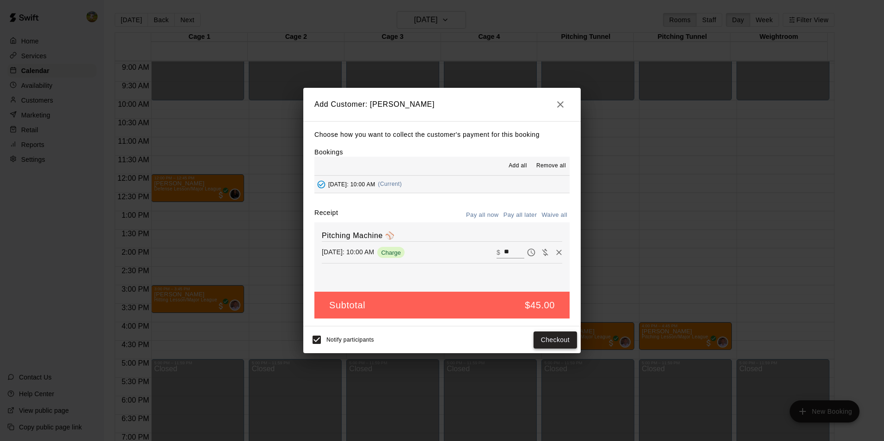
click at [552, 338] on button "Checkout" at bounding box center [554, 339] width 43 height 17
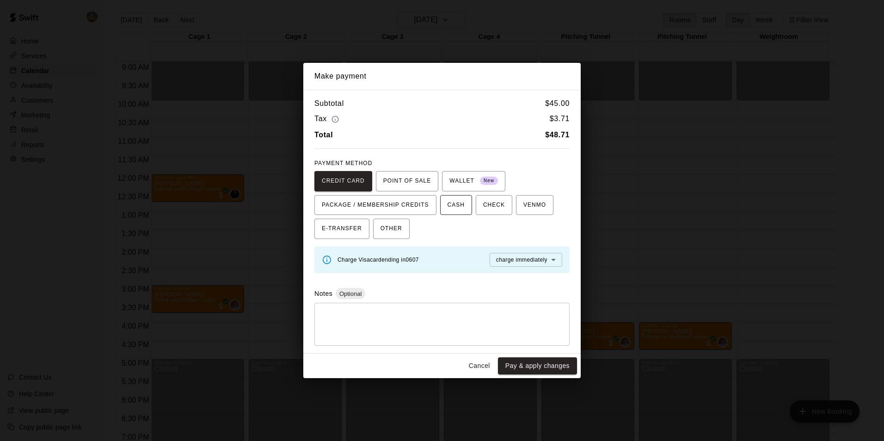
click at [447, 200] on span "CASH" at bounding box center [455, 205] width 17 height 15
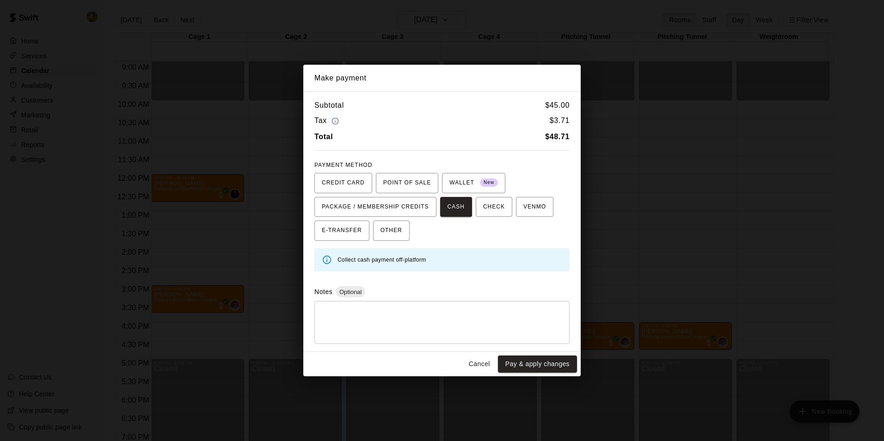
click at [489, 363] on button "Cancel" at bounding box center [479, 363] width 30 height 17
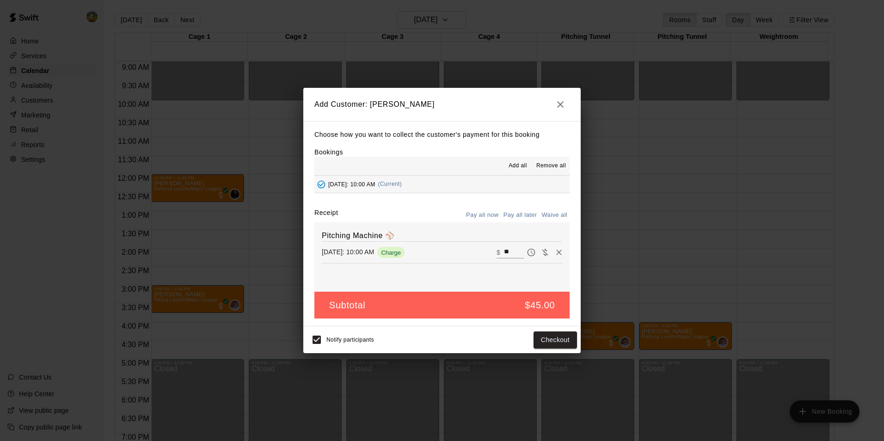
click at [563, 104] on icon "button" at bounding box center [560, 104] width 11 height 11
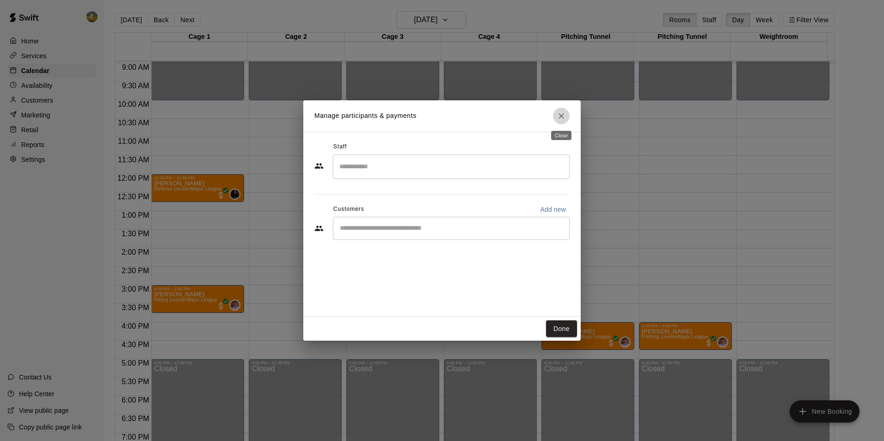
click at [563, 113] on icon "Close" at bounding box center [560, 115] width 9 height 9
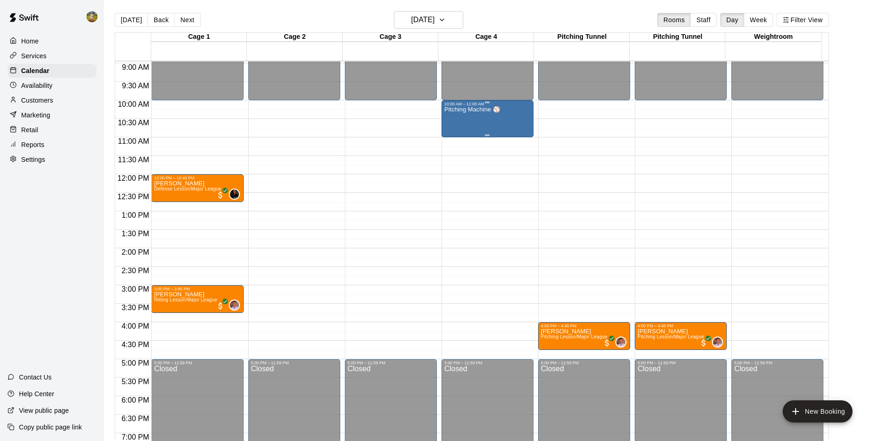
click at [495, 123] on div "Pitching Machine ⚾️" at bounding box center [472, 326] width 56 height 441
click at [454, 165] on icon "delete" at bounding box center [452, 161] width 6 height 8
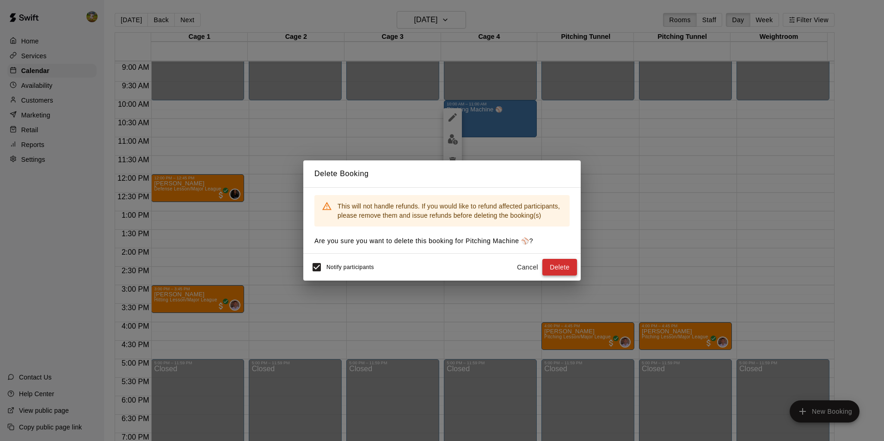
click at [552, 274] on button "Delete" at bounding box center [559, 267] width 35 height 17
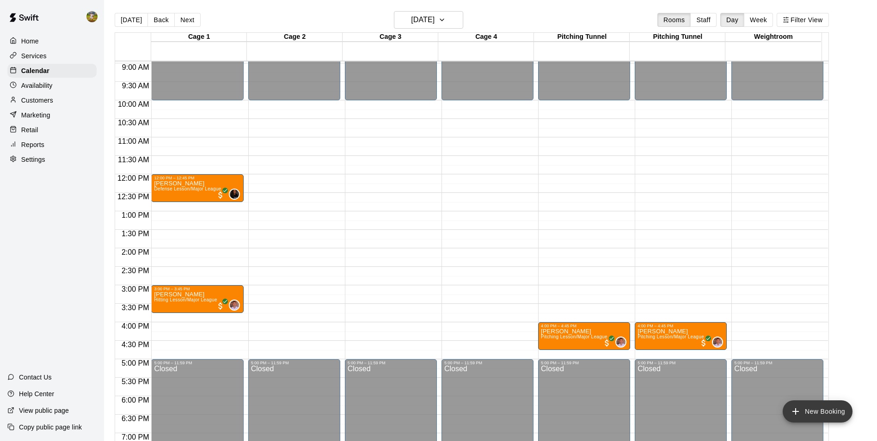
click at [820, 411] on button "New Booking" at bounding box center [817, 411] width 70 height 22
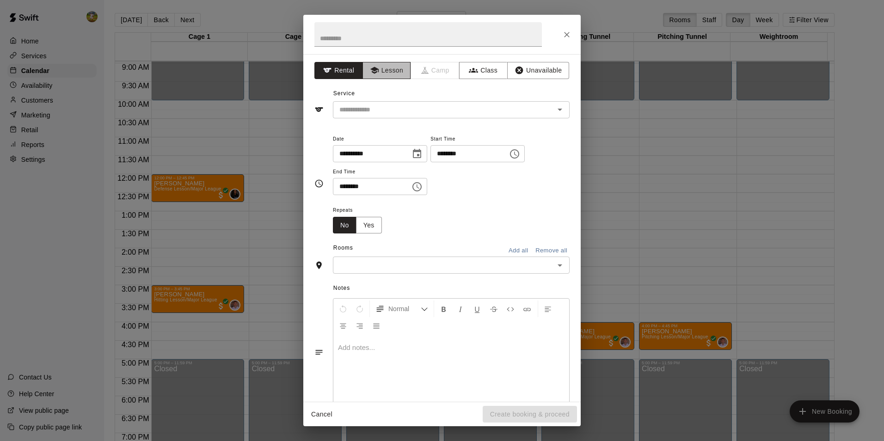
click at [387, 68] on button "Lesson" at bounding box center [386, 70] width 49 height 17
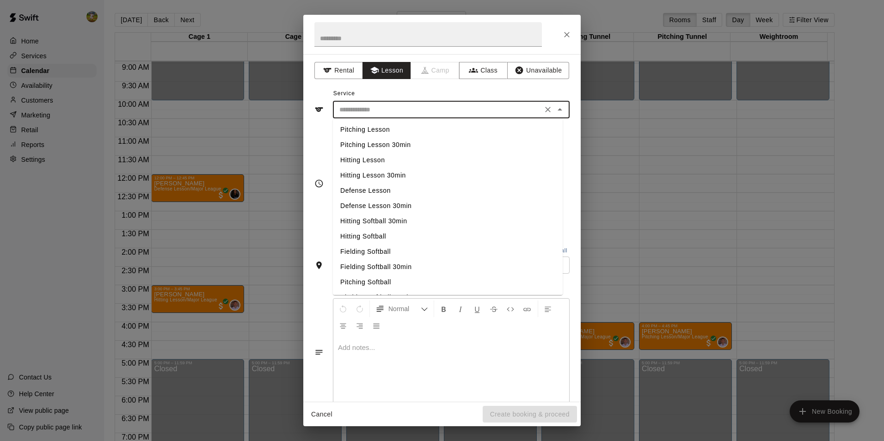
click at [440, 111] on input "text" at bounding box center [438, 110] width 204 height 12
click at [447, 249] on li "Hitting Lesson/Major League" at bounding box center [448, 252] width 230 height 15
type input "**********"
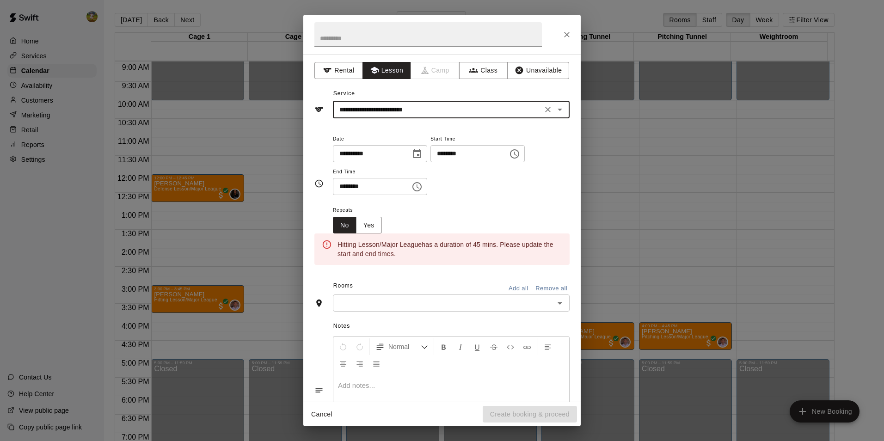
click at [422, 187] on icon "Choose time, selected time is 8:30 PM" at bounding box center [416, 186] width 11 height 11
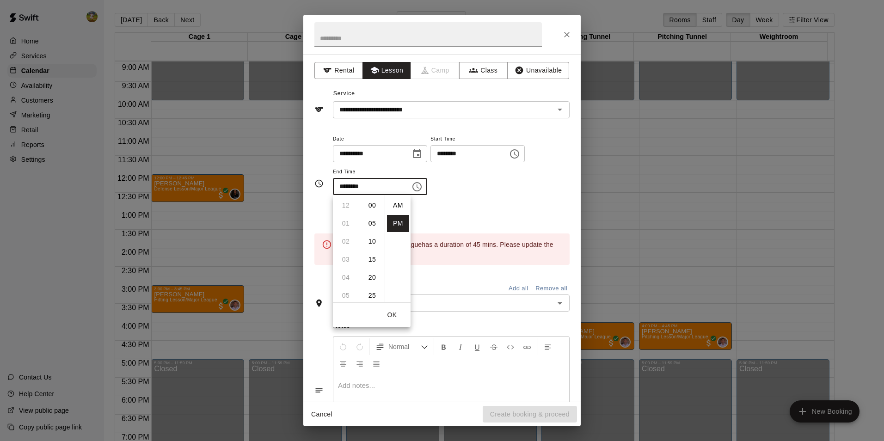
scroll to position [17, 0]
click at [366, 258] on li "45" at bounding box center [372, 259] width 22 height 17
type input "********"
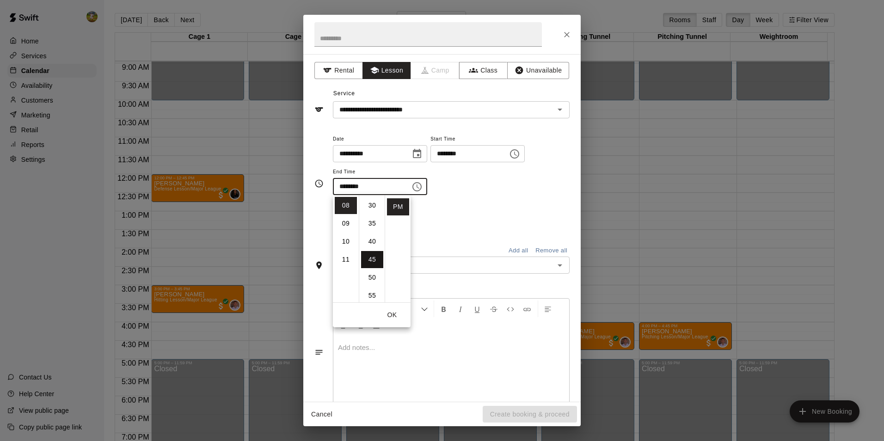
scroll to position [162, 0]
click at [498, 215] on div "Repeats No Yes" at bounding box center [451, 218] width 237 height 29
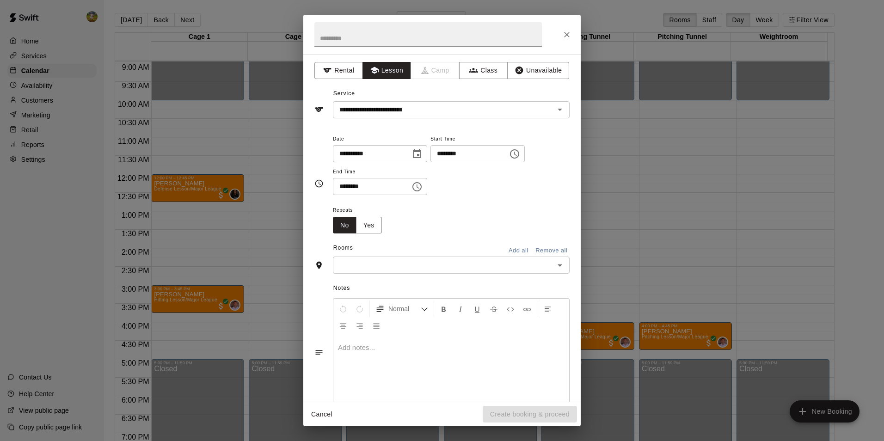
click at [460, 259] on div "​" at bounding box center [451, 264] width 237 height 17
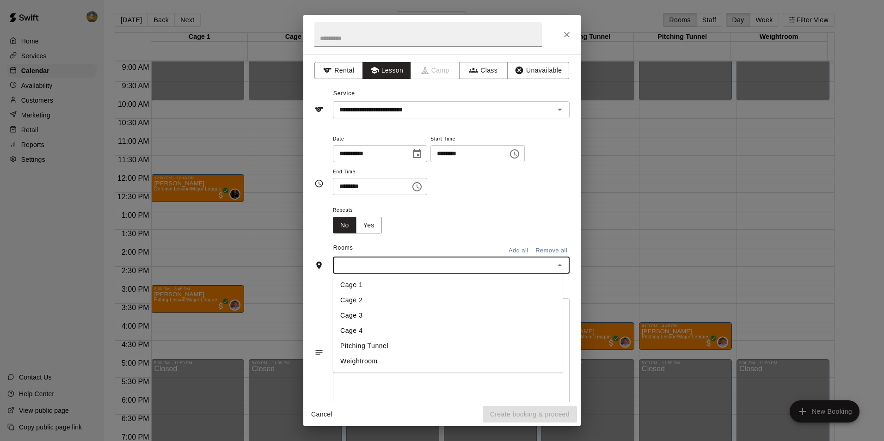
click at [401, 284] on li "Cage 1" at bounding box center [448, 284] width 230 height 15
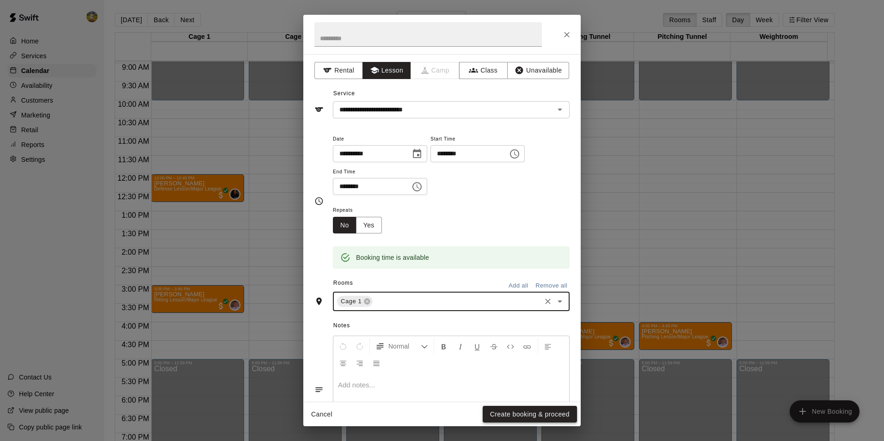
click at [508, 417] on button "Create booking & proceed" at bounding box center [529, 414] width 94 height 17
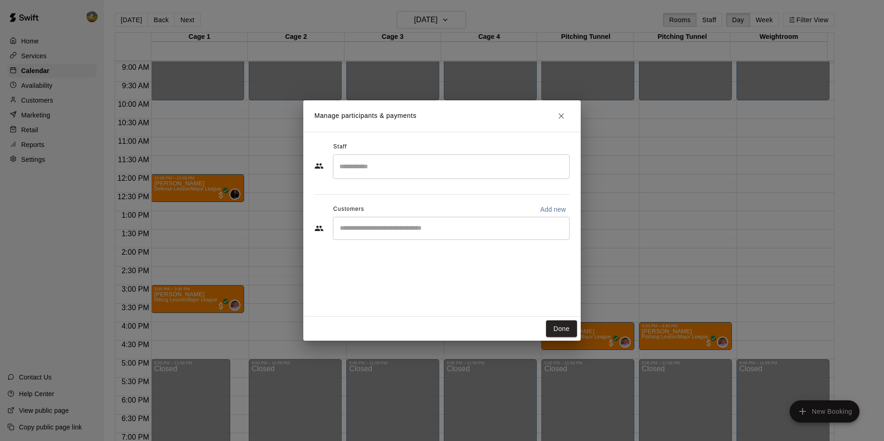
click at [439, 221] on div "​" at bounding box center [451, 228] width 237 height 23
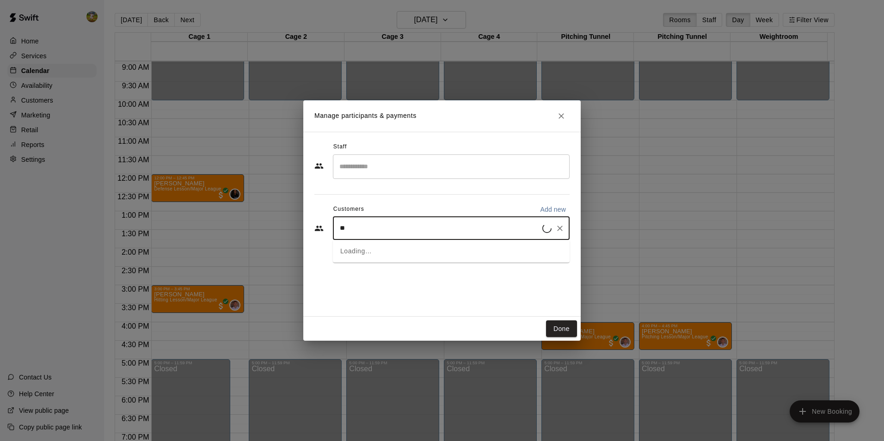
type input "***"
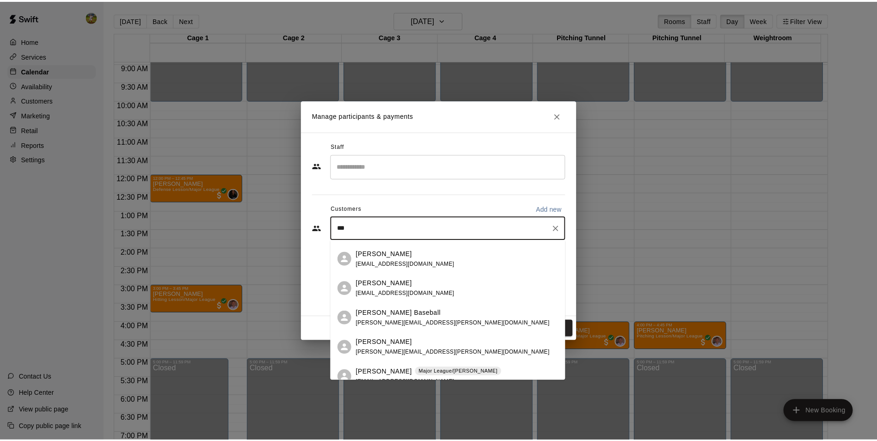
scroll to position [125, 0]
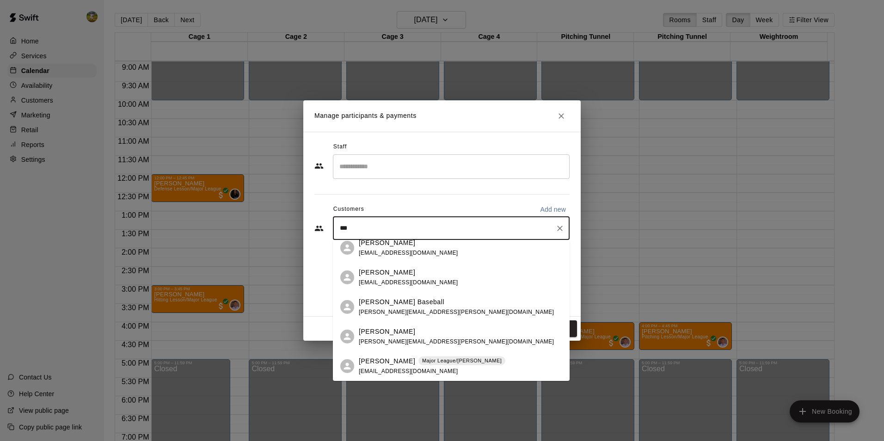
click at [484, 359] on span "Major League/Ryan H." at bounding box center [461, 361] width 87 height 8
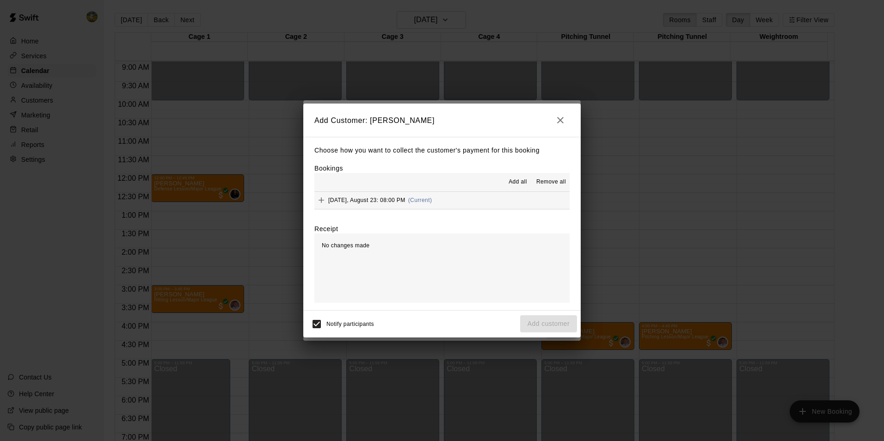
click at [441, 200] on button "Saturday, August 23: 08:00 PM (Current)" at bounding box center [441, 200] width 255 height 17
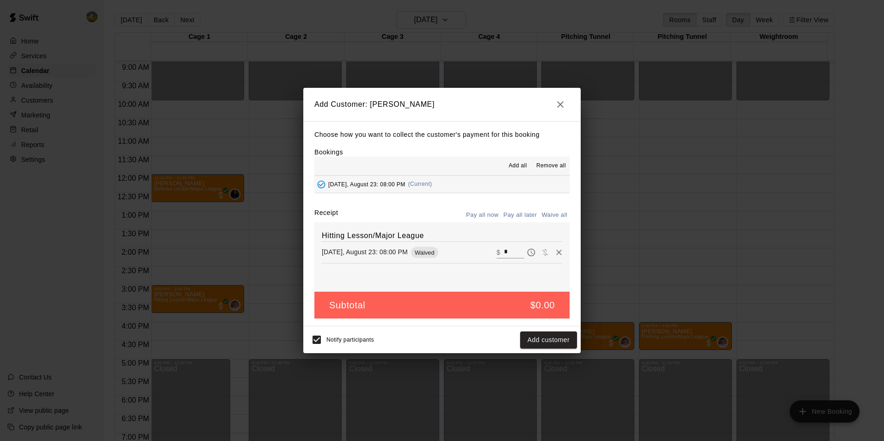
click at [496, 252] on div "​ $ *" at bounding box center [510, 252] width 28 height 12
type input "**"
click at [544, 341] on button "Checkout" at bounding box center [554, 339] width 43 height 17
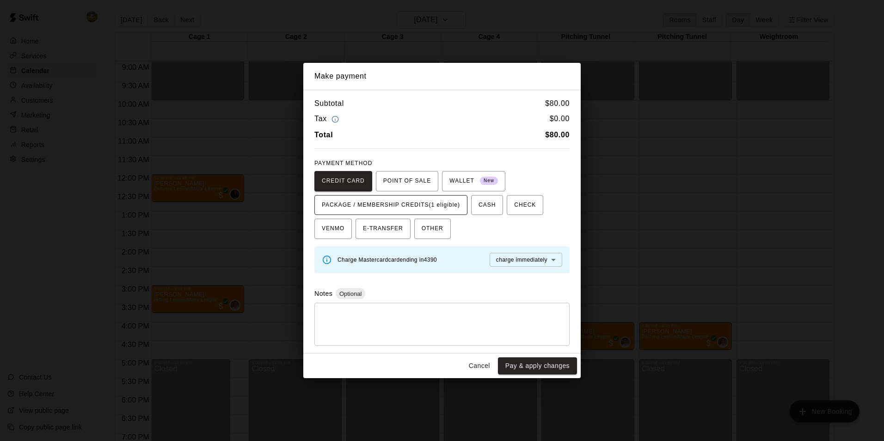
click at [415, 203] on span "PACKAGE / MEMBERSHIP CREDITS (1 eligible)" at bounding box center [391, 205] width 138 height 15
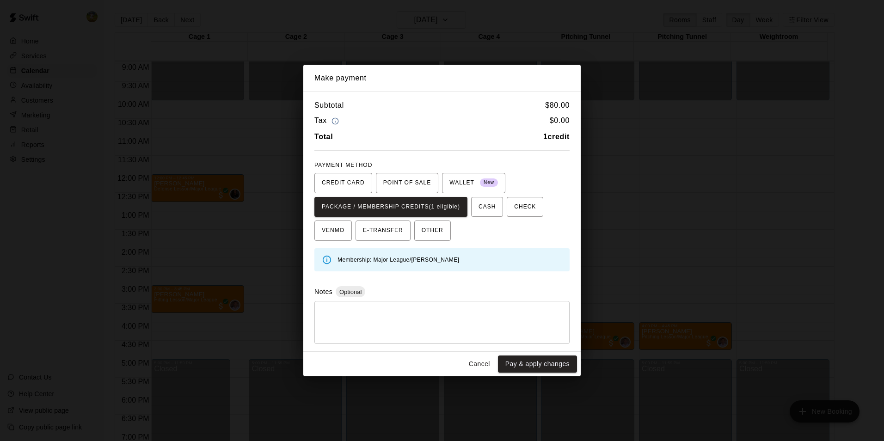
click at [482, 367] on button "Cancel" at bounding box center [479, 363] width 30 height 17
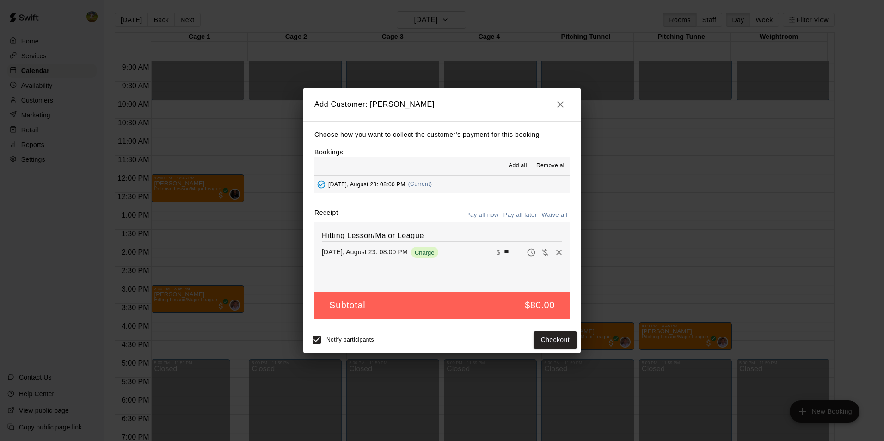
click at [561, 104] on icon "button" at bounding box center [560, 104] width 6 height 6
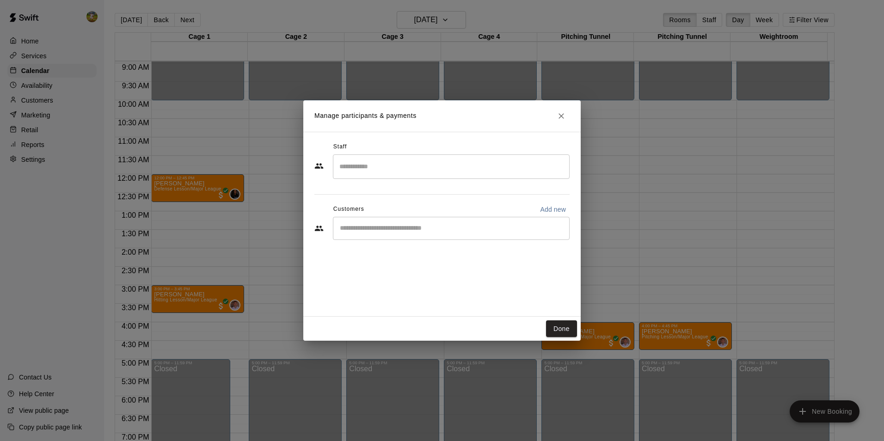
click at [561, 107] on h2 "Manage participants & payments" at bounding box center [441, 115] width 277 height 31
click at [562, 115] on icon "Close" at bounding box center [561, 116] width 6 height 6
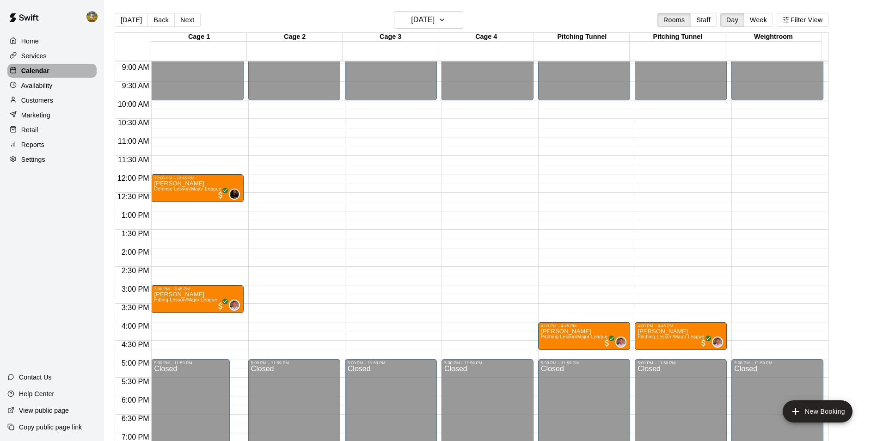
click at [53, 74] on div "Calendar" at bounding box center [51, 71] width 89 height 14
click at [51, 87] on p "Availability" at bounding box center [36, 85] width 31 height 9
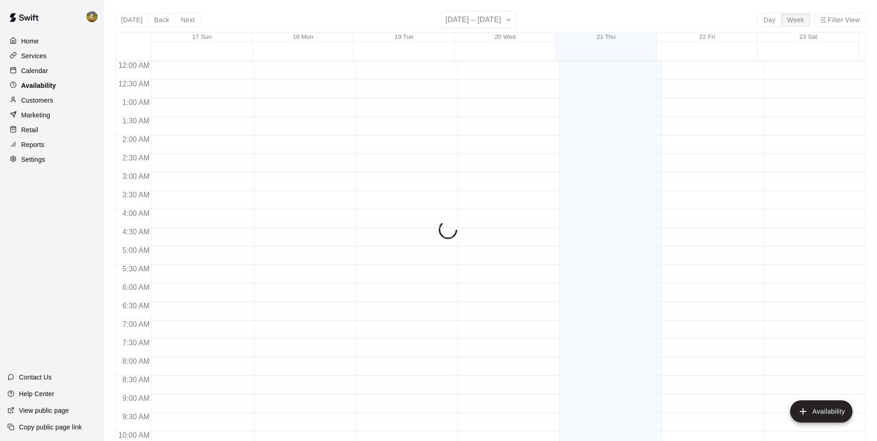
scroll to position [498, 0]
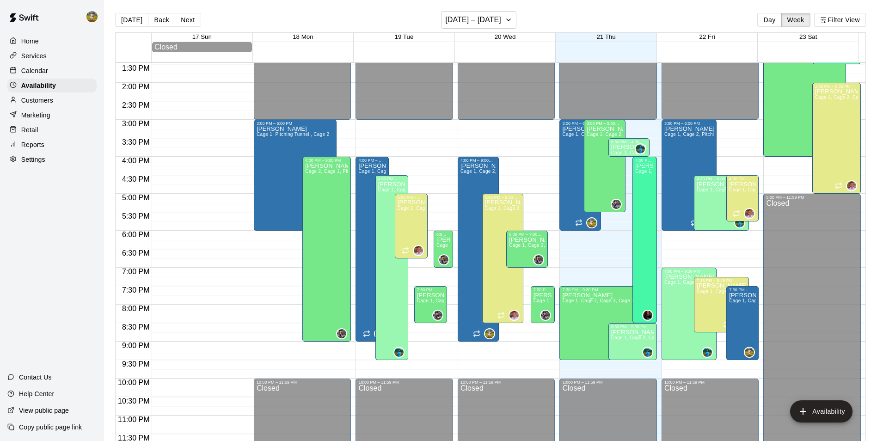
click at [43, 39] on div "Home" at bounding box center [51, 41] width 89 height 14
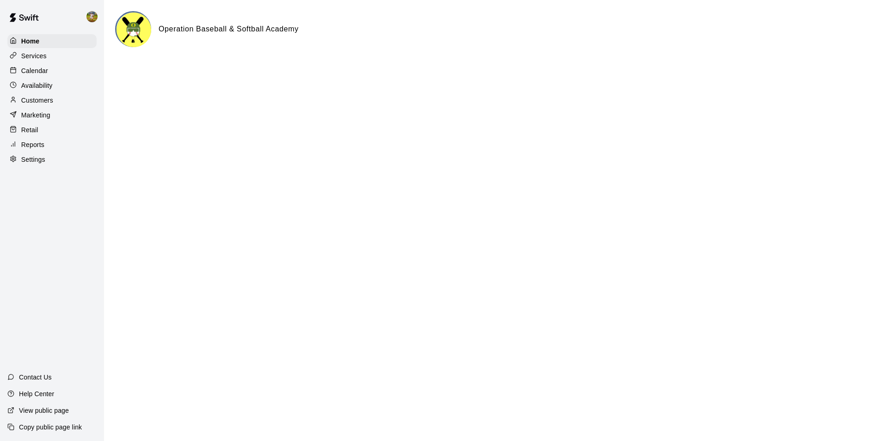
click at [57, 88] on div "Availability" at bounding box center [51, 86] width 89 height 14
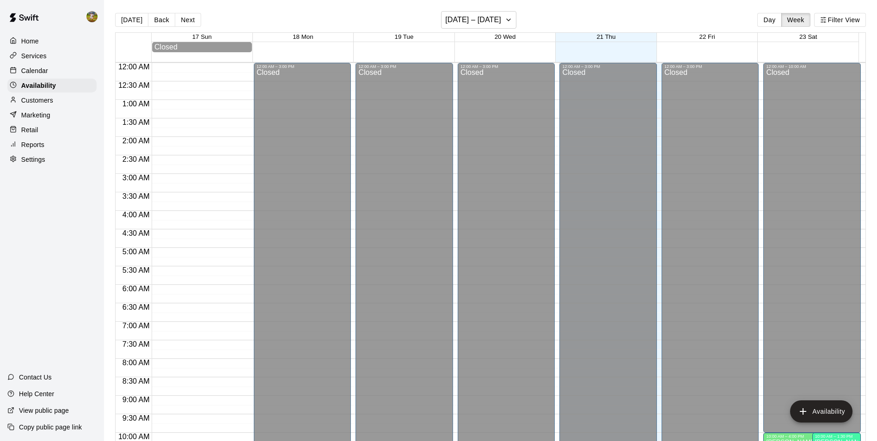
scroll to position [498, 0]
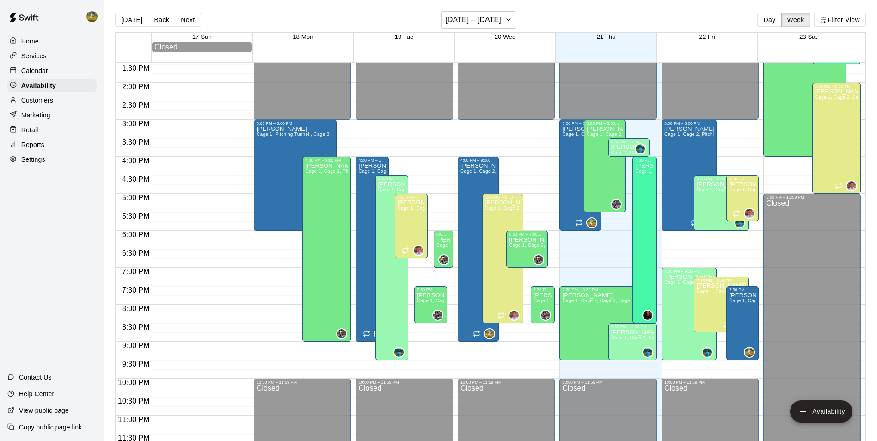
click at [53, 71] on div "Calendar" at bounding box center [51, 71] width 89 height 14
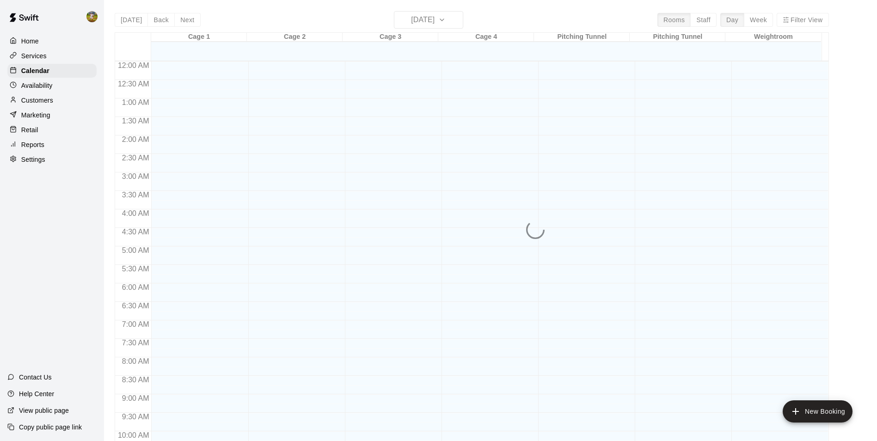
scroll to position [470, 0]
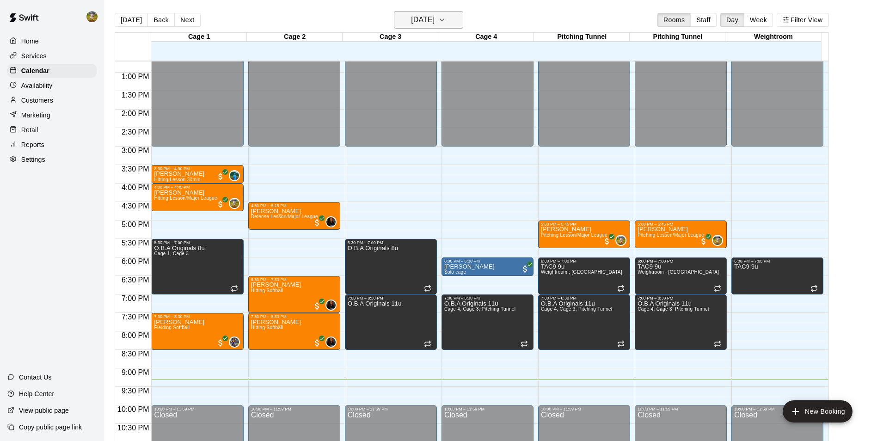
click at [418, 23] on h6 "[DATE]" at bounding box center [423, 19] width 24 height 13
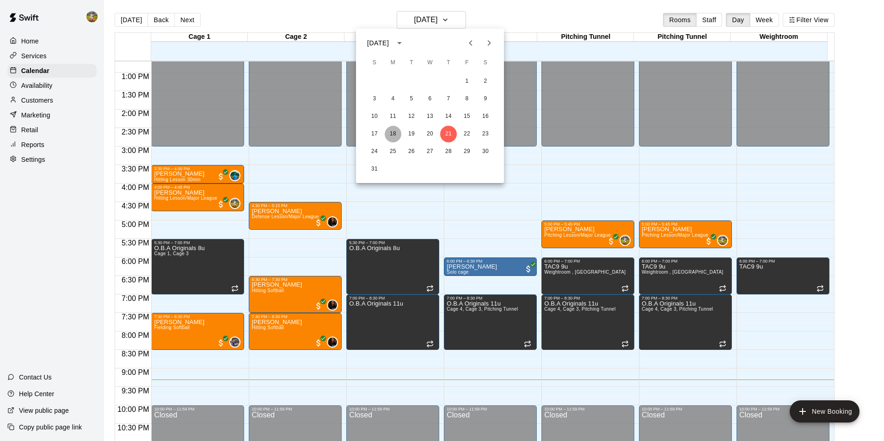
click at [394, 134] on button "18" at bounding box center [392, 134] width 17 height 17
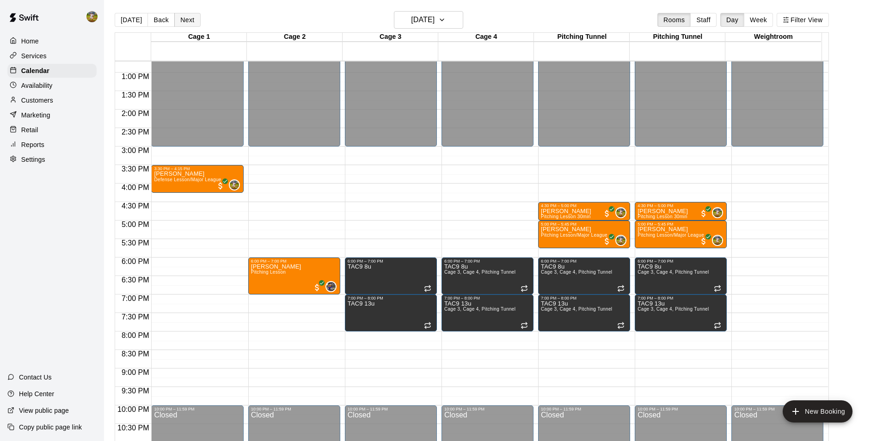
click at [191, 19] on button "Next" at bounding box center [187, 20] width 26 height 14
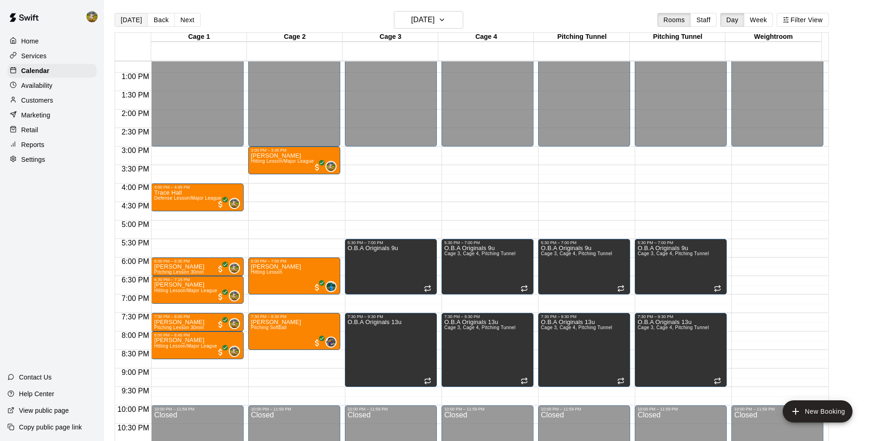
click at [129, 20] on button "[DATE]" at bounding box center [131, 20] width 33 height 14
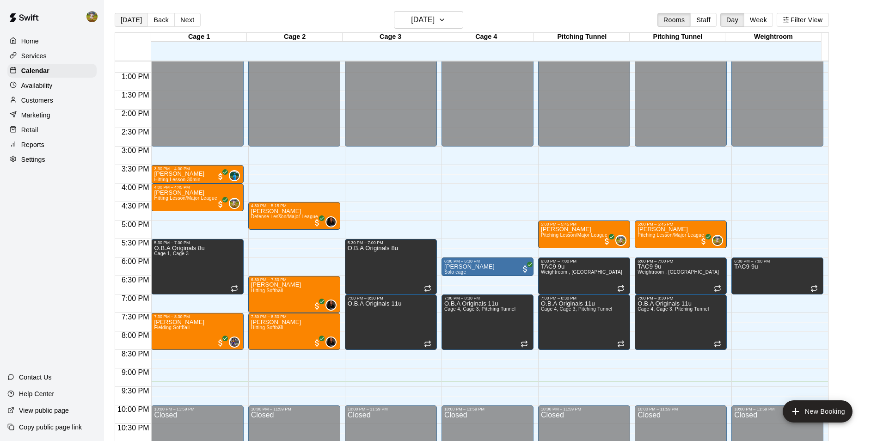
click at [134, 19] on button "[DATE]" at bounding box center [131, 20] width 33 height 14
click at [178, 22] on button "Next" at bounding box center [187, 20] width 26 height 14
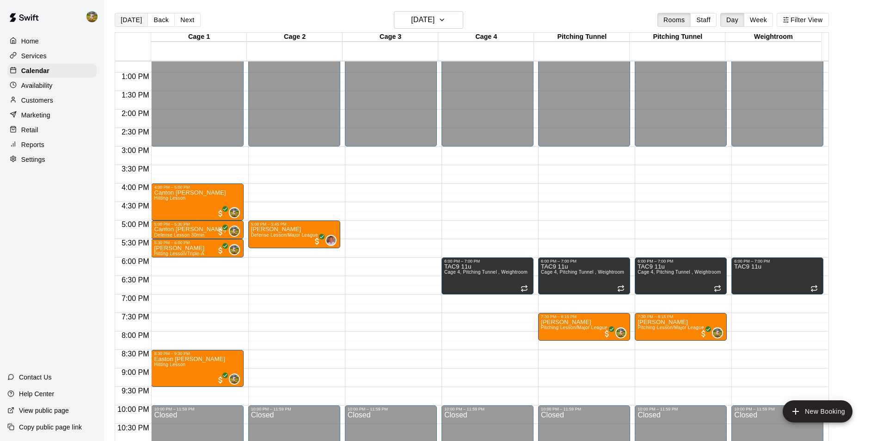
click at [129, 20] on button "[DATE]" at bounding box center [131, 20] width 33 height 14
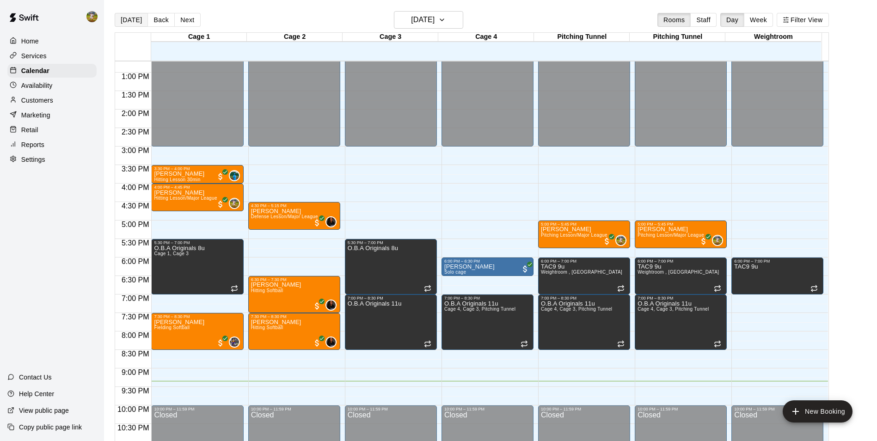
click at [125, 20] on button "[DATE]" at bounding box center [131, 20] width 33 height 14
click at [189, 18] on button "Next" at bounding box center [187, 20] width 26 height 14
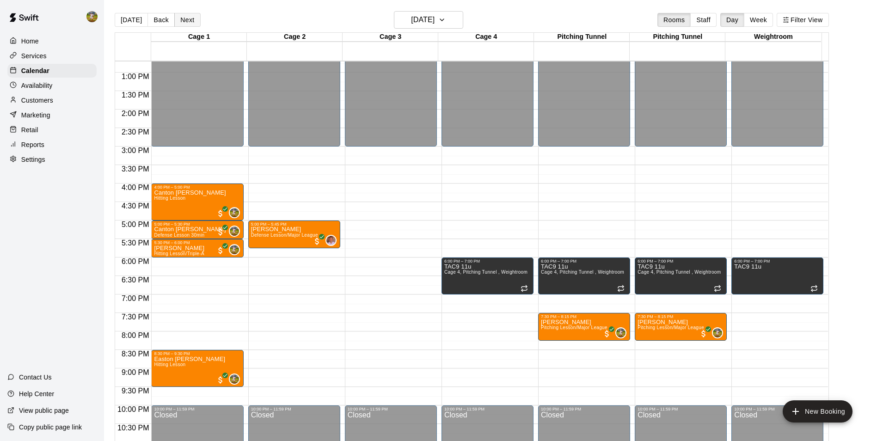
click at [189, 19] on button "Next" at bounding box center [187, 20] width 26 height 14
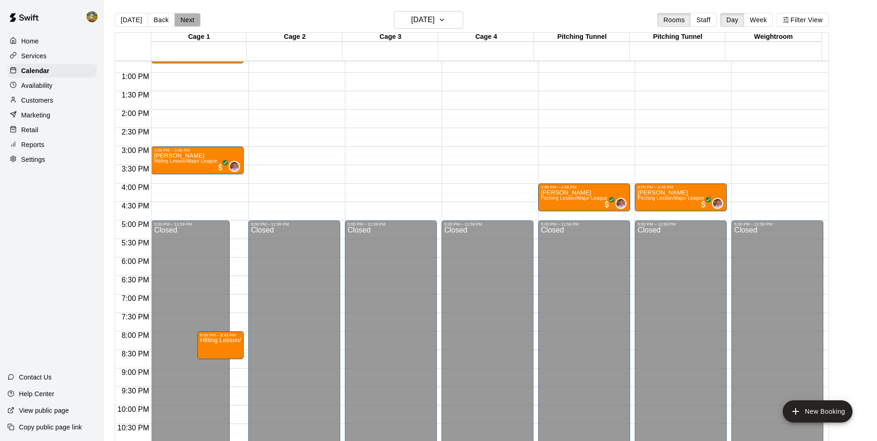
click at [188, 20] on button "Next" at bounding box center [187, 20] width 26 height 14
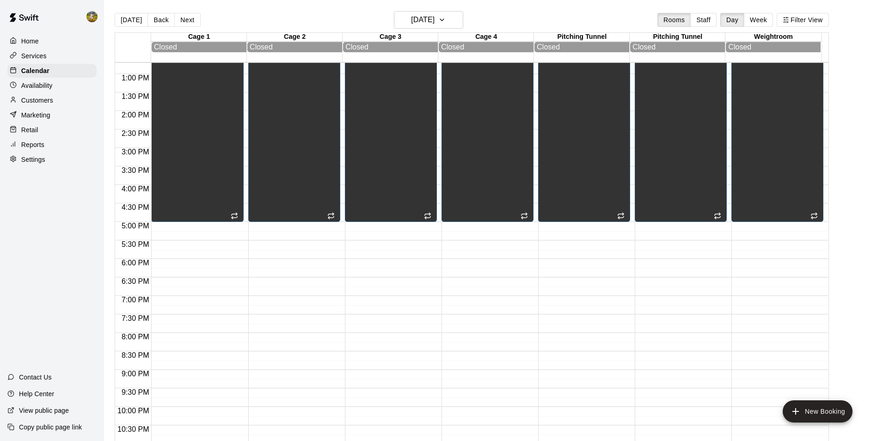
click at [188, 20] on button "Next" at bounding box center [187, 20] width 26 height 14
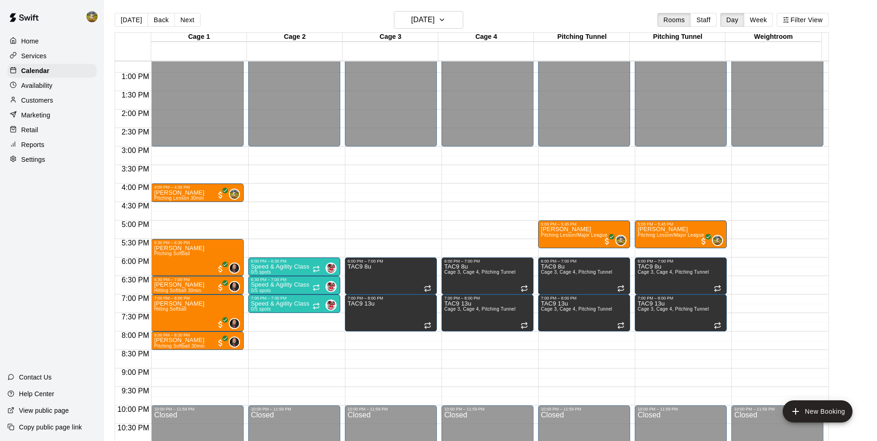
click at [57, 103] on div "Customers" at bounding box center [51, 100] width 89 height 14
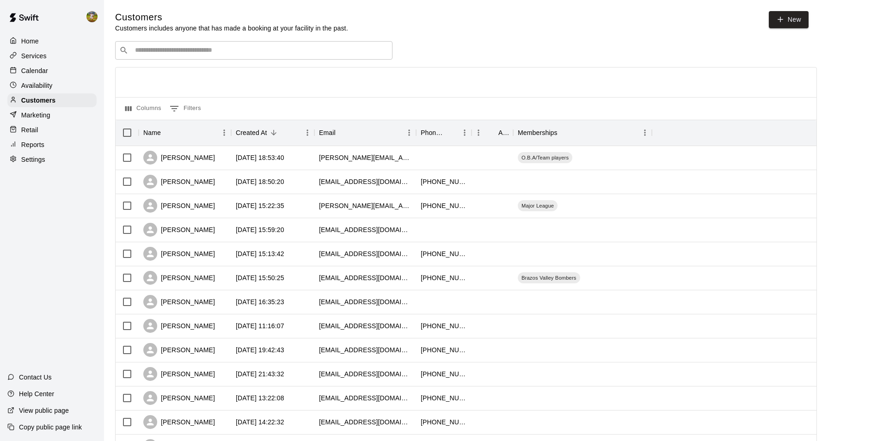
click at [49, 72] on div "Calendar" at bounding box center [51, 71] width 89 height 14
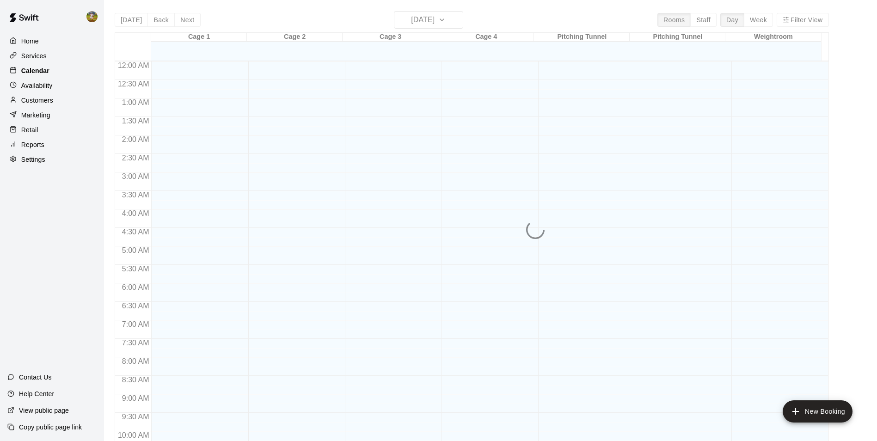
scroll to position [470, 0]
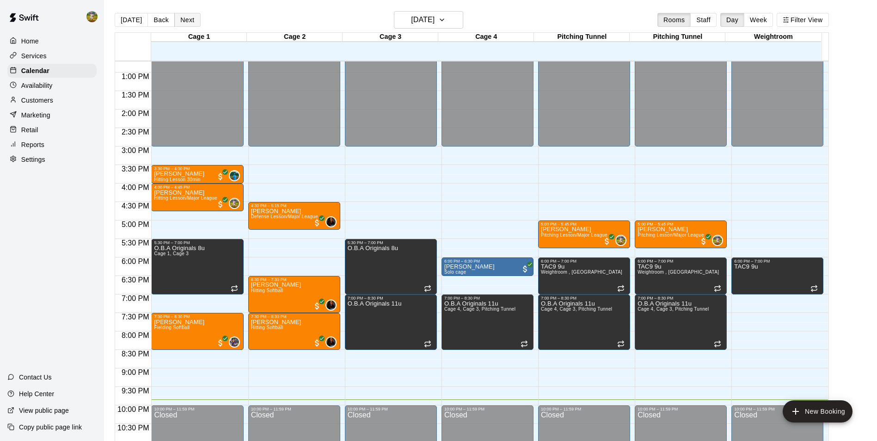
click at [187, 23] on button "Next" at bounding box center [187, 20] width 26 height 14
